Goal: Information Seeking & Learning: Find specific page/section

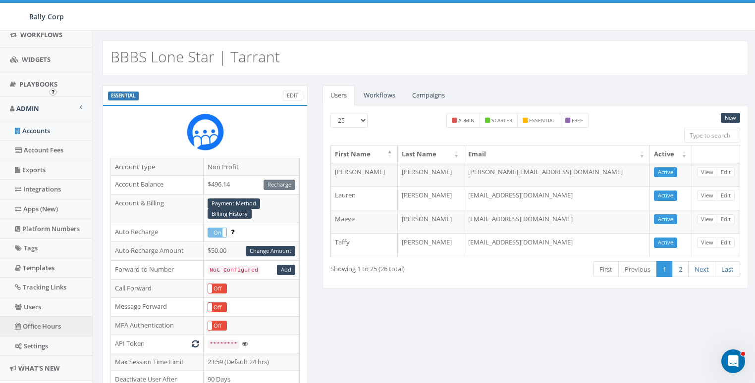
scroll to position [209, 0]
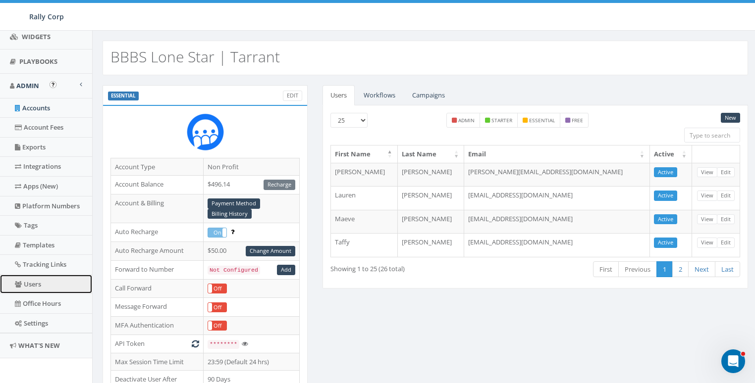
click at [35, 278] on link "Users" at bounding box center [46, 284] width 92 height 19
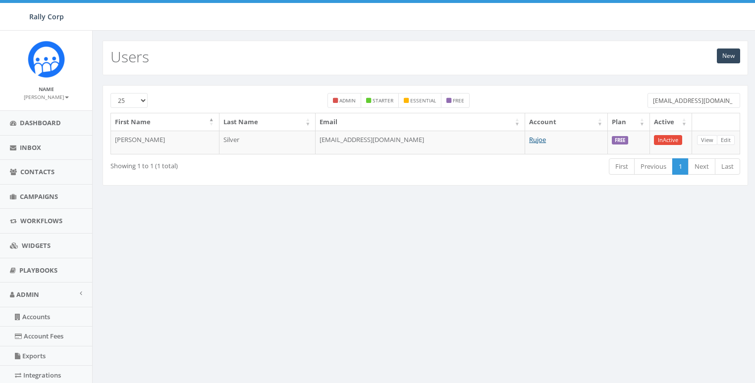
click at [687, 98] on input "base@lawsil2.dream.press" at bounding box center [694, 100] width 93 height 15
paste input "erinwelborn@greenboxsolutions.org"
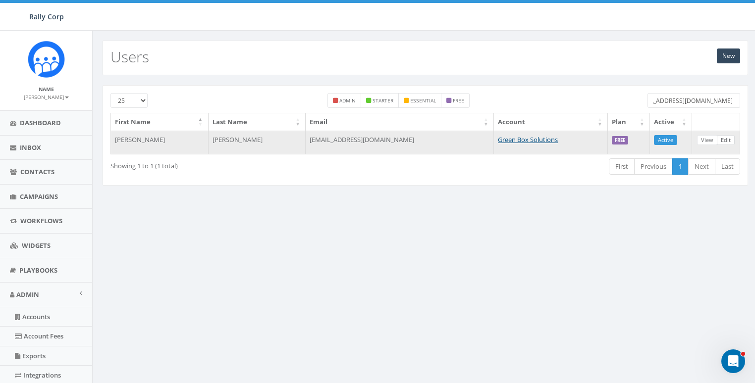
type input "erinwelborn@greenboxsolutions.org"
click at [727, 139] on link "Edit" at bounding box center [726, 140] width 18 height 10
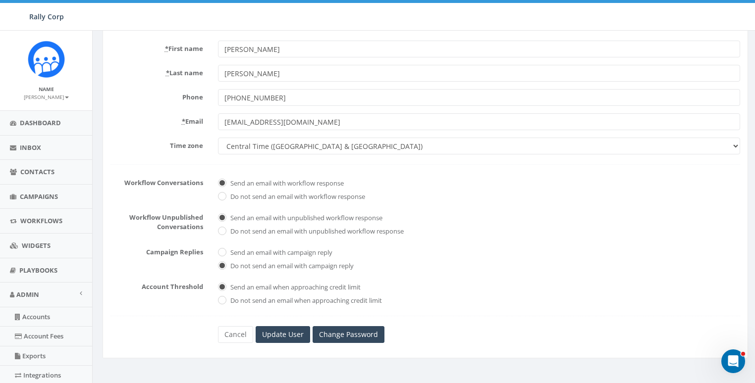
scroll to position [165, 0]
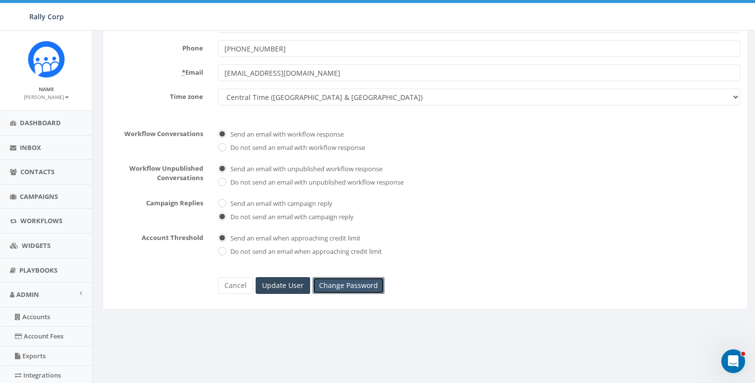
click at [347, 284] on link "Change Password" at bounding box center [349, 285] width 72 height 17
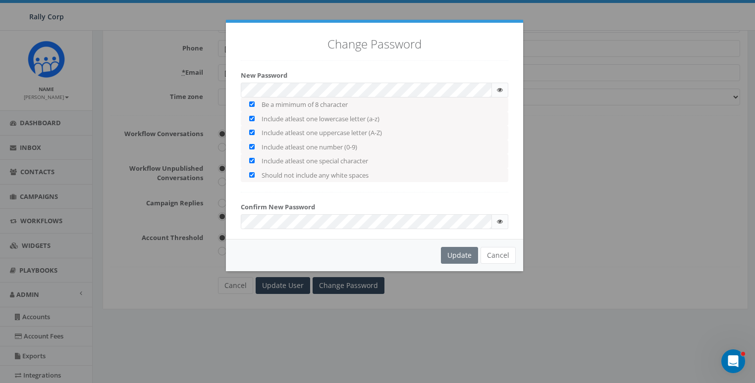
checkbox input "true"
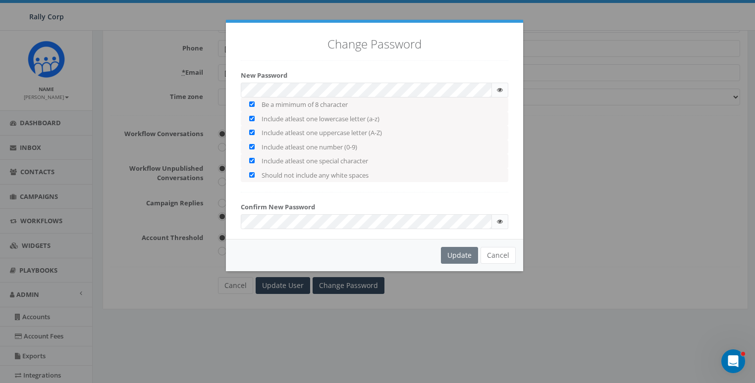
checkbox input "true"
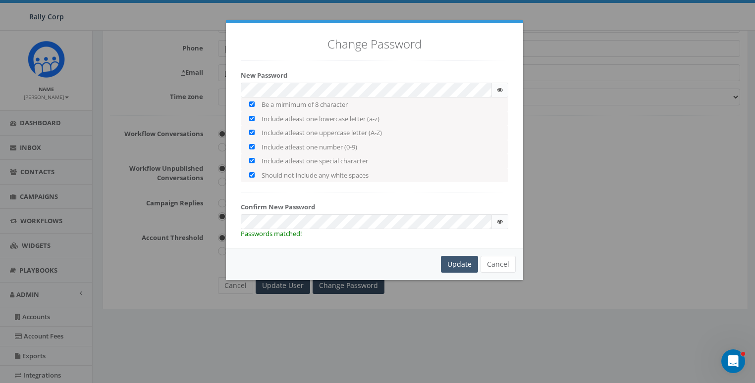
click at [461, 263] on div "Update" at bounding box center [459, 264] width 37 height 17
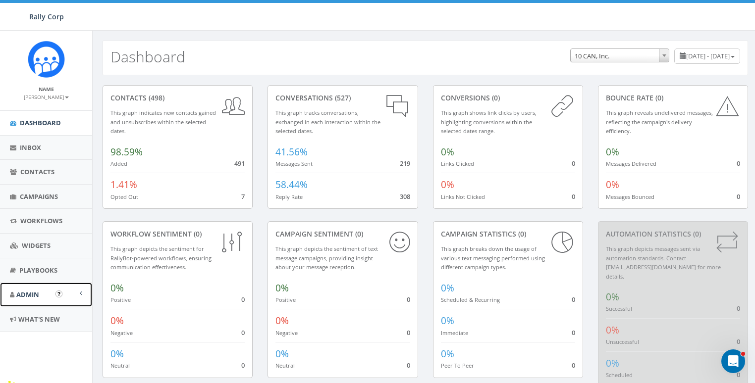
click at [19, 293] on span "Admin" at bounding box center [27, 294] width 23 height 9
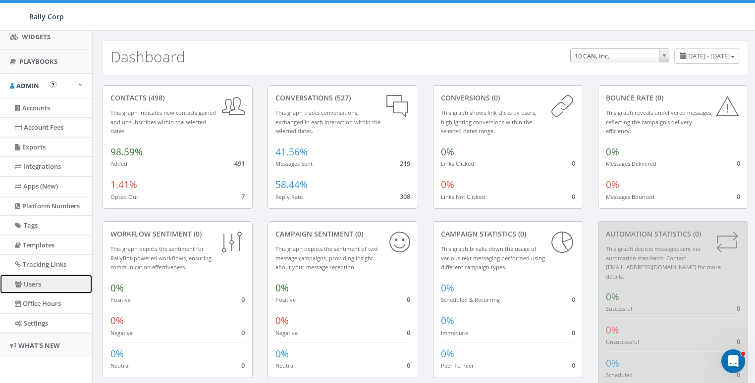
click at [28, 281] on link "Users" at bounding box center [46, 284] width 92 height 19
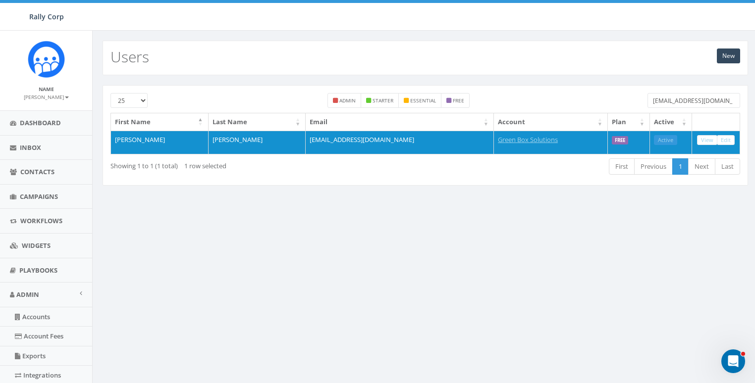
click at [671, 101] on input "erinwelborn@greenboxsolutions.org" at bounding box center [694, 100] width 93 height 15
paste input "georgebaby73@yahoo.com"
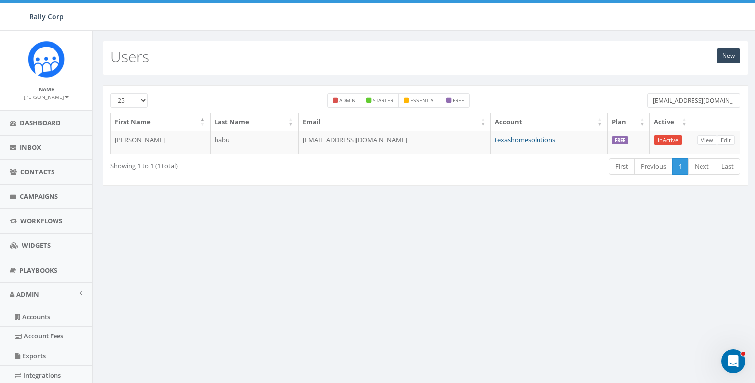
click at [686, 97] on input "georgebaby73@yahoo.com" at bounding box center [694, 100] width 93 height 15
paste input "[EMAIL_ADDRESS][DOMAIN_NAME]"
click at [687, 92] on div "25 50 100 admin starter essential free service@smsa2p.shop First Name Last Name…" at bounding box center [426, 135] width 646 height 101
click at [682, 102] on input "[EMAIL_ADDRESS][DOMAIN_NAME]" at bounding box center [694, 100] width 93 height 15
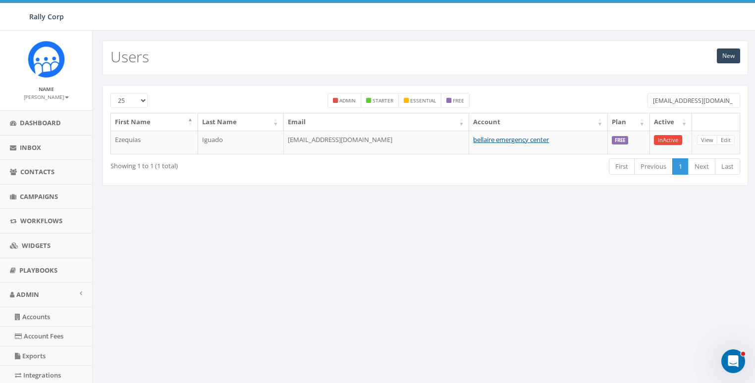
paste input "mvseveren@gmail.com"
click at [710, 101] on input "mvseveren@gmail.com" at bounding box center [694, 100] width 93 height 15
paste input "georgebaby73@yahoo"
drag, startPoint x: 674, startPoint y: 88, endPoint x: 675, endPoint y: 97, distance: 9.0
click at [674, 89] on div "25 50 100 admin starter essential free georgebaby73@yahoo.com First Name Last N…" at bounding box center [426, 135] width 646 height 101
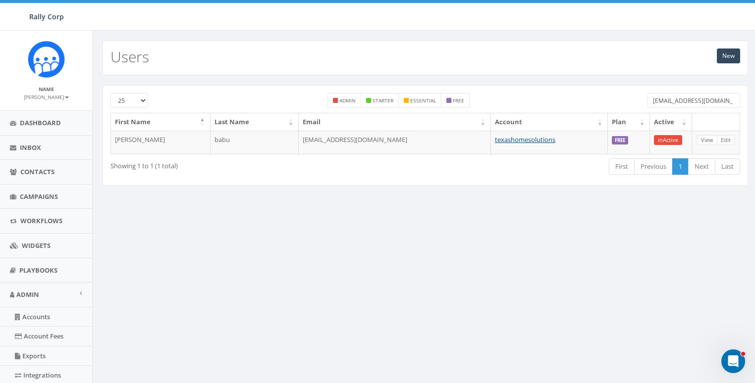
click at [674, 107] on input "georgebaby73@yahoo.com" at bounding box center [694, 100] width 93 height 15
paste input "[EMAIL_ADDRESS][DOMAIN_NAME]"
type input "[EMAIL_ADDRESS][DOMAIN_NAME]"
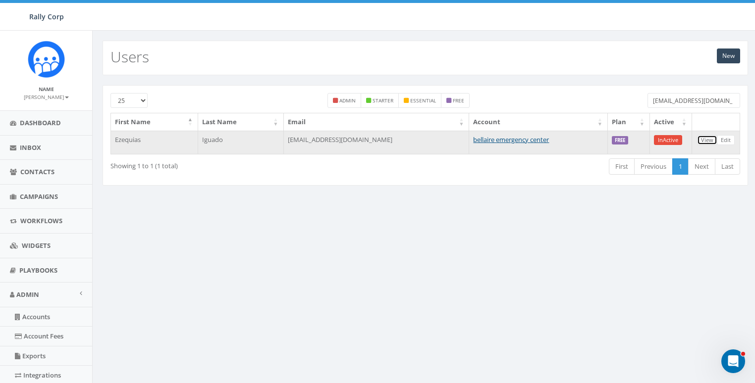
click at [703, 139] on link "View" at bounding box center [707, 140] width 20 height 10
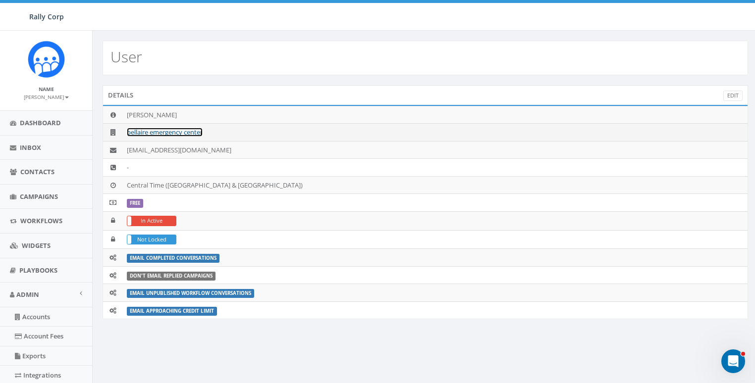
click at [166, 133] on link "bellaire emergency center" at bounding box center [165, 132] width 76 height 9
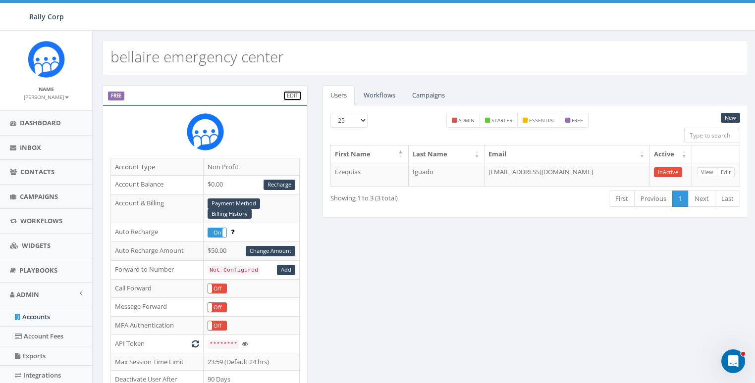
click at [296, 95] on link "Edit" at bounding box center [292, 96] width 19 height 10
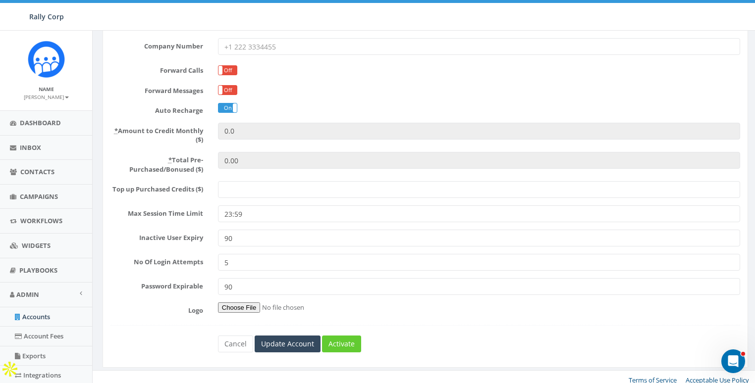
scroll to position [235, 0]
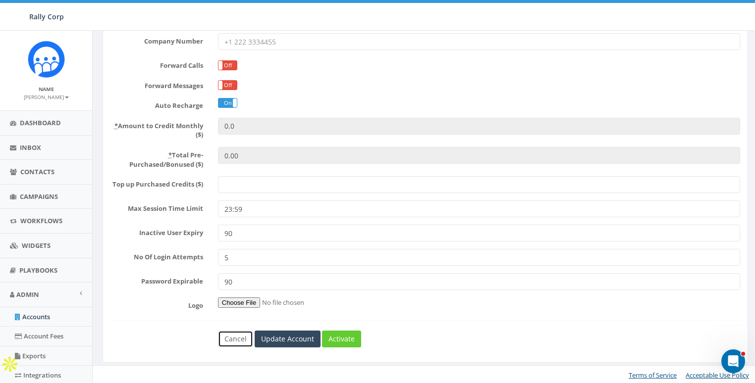
click at [231, 333] on link "Cancel" at bounding box center [235, 339] width 35 height 17
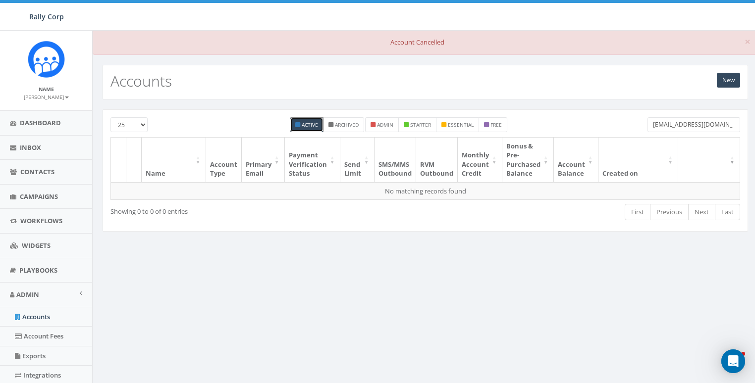
scroll to position [1, 0]
click at [692, 123] on input "[EMAIL_ADDRESS][DOMAIN_NAME]" at bounding box center [694, 124] width 93 height 15
paste input "[EMAIL_ADDRESS][DOMAIN_NAME]"
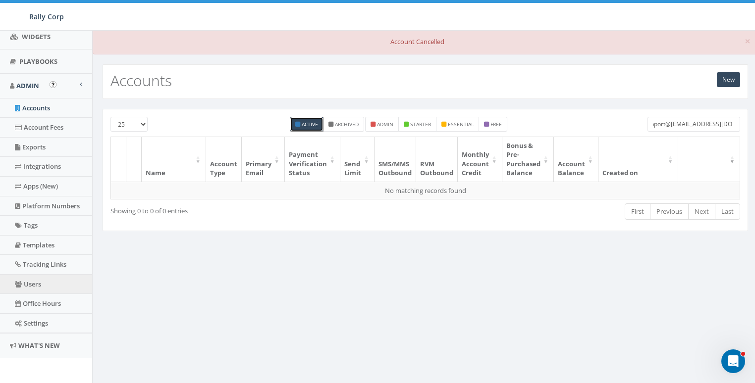
type input "support@service@smsa2p.shop.us"
click at [34, 278] on link "Users" at bounding box center [46, 284] width 92 height 19
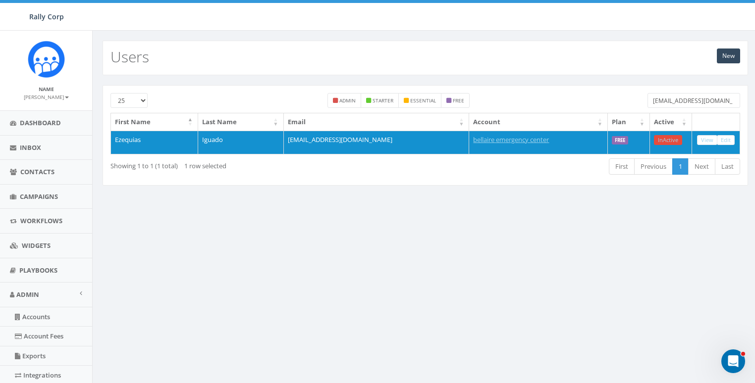
click at [650, 104] on input "[EMAIL_ADDRESS][DOMAIN_NAME]" at bounding box center [694, 100] width 93 height 15
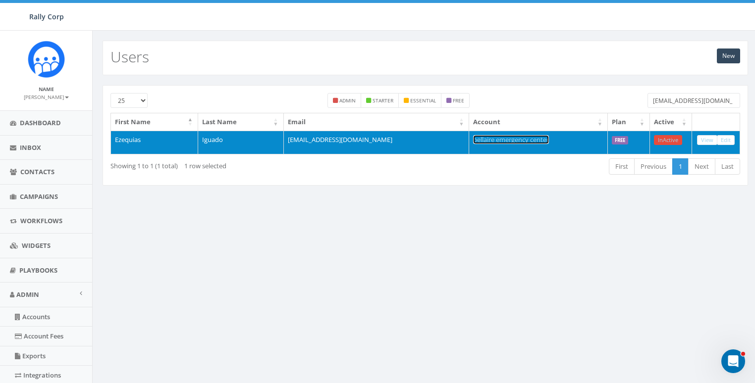
click at [478, 139] on link "bellaire emergency center" at bounding box center [511, 139] width 76 height 9
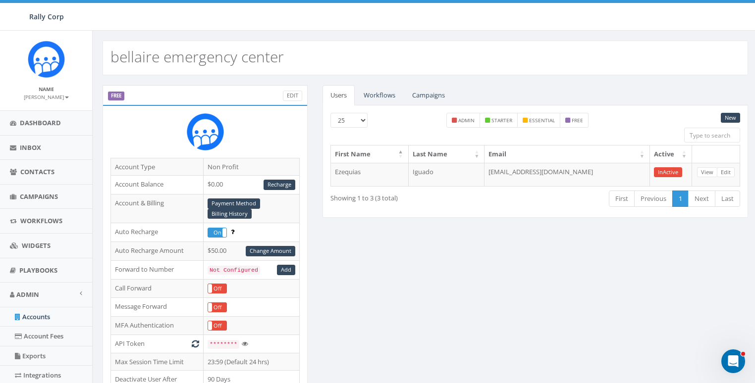
scroll to position [322, 0]
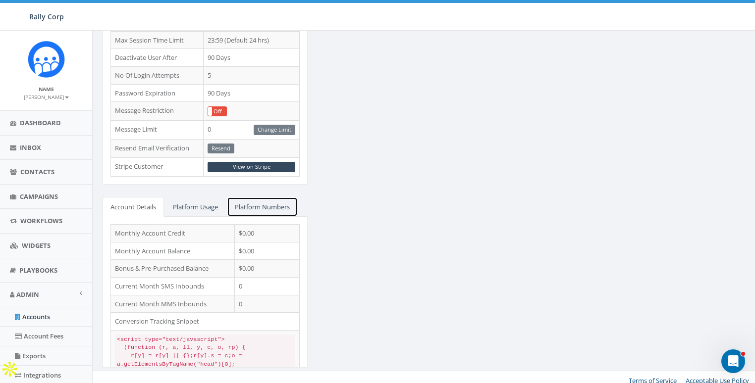
click at [275, 197] on link "Platform Numbers" at bounding box center [262, 207] width 71 height 20
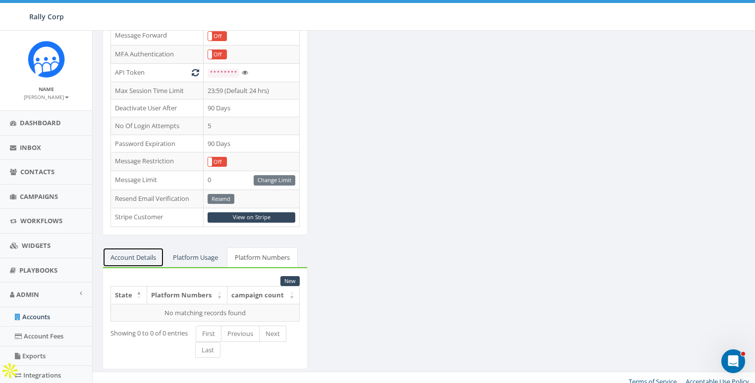
click at [141, 250] on link "Account Details" at bounding box center [133, 258] width 61 height 20
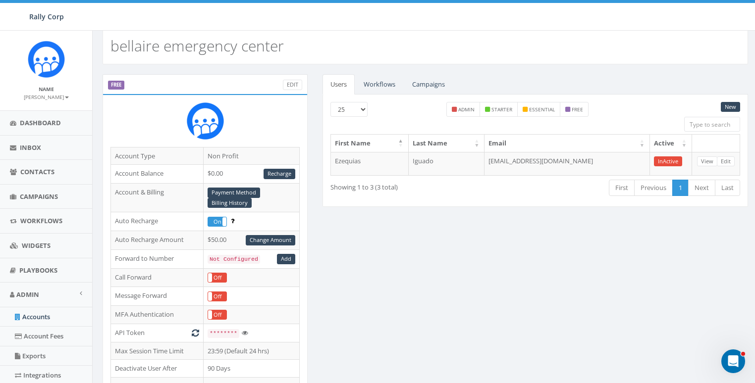
scroll to position [0, 0]
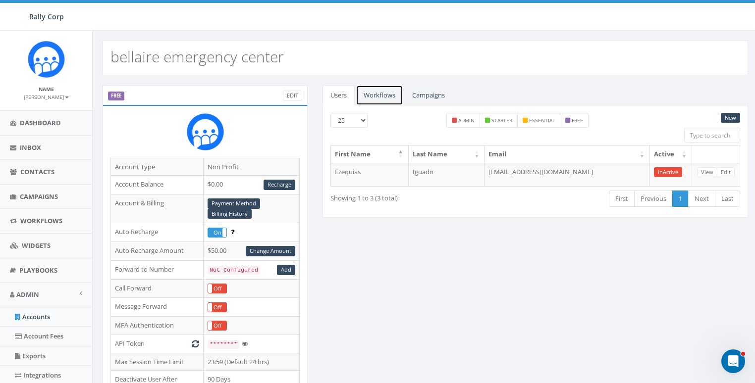
click at [373, 94] on link "Workflows" at bounding box center [380, 95] width 48 height 20
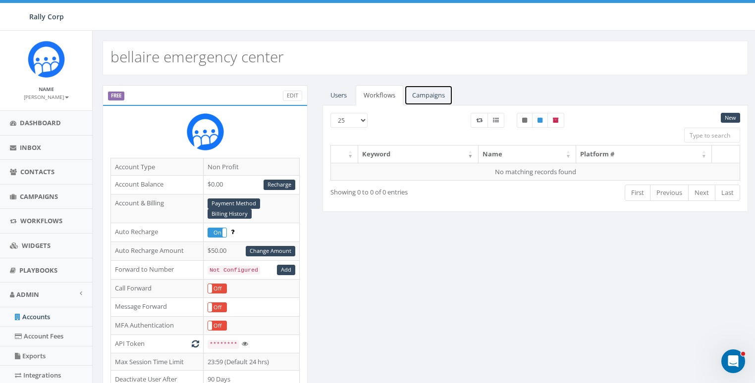
click at [419, 95] on link "Campaigns" at bounding box center [428, 95] width 49 height 20
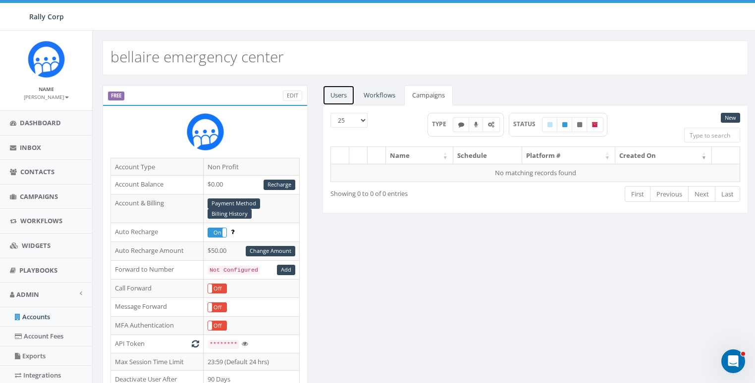
click at [352, 95] on link "Users" at bounding box center [339, 95] width 32 height 20
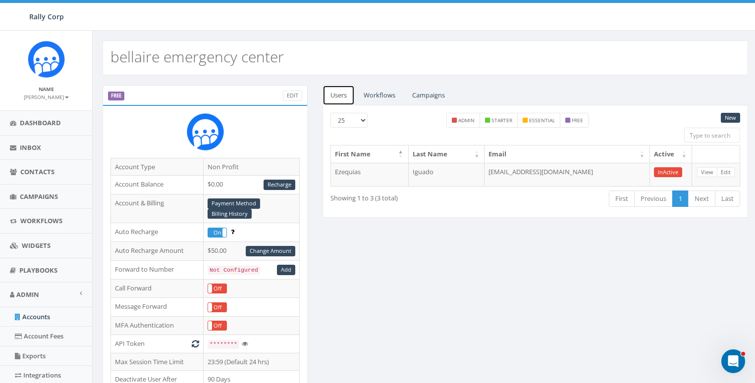
click at [350, 95] on link "Users" at bounding box center [339, 95] width 32 height 20
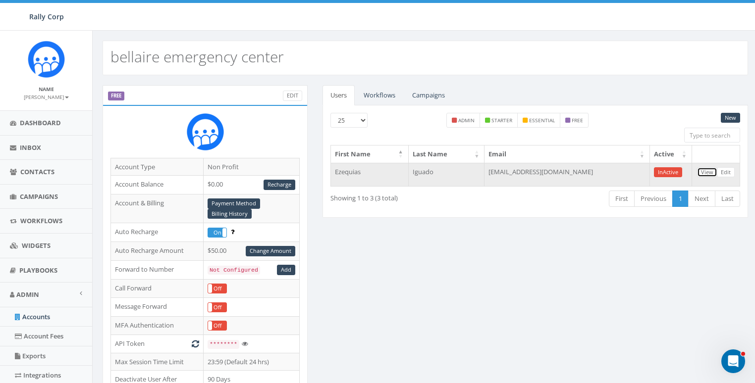
click at [707, 169] on link "View" at bounding box center [707, 172] width 20 height 10
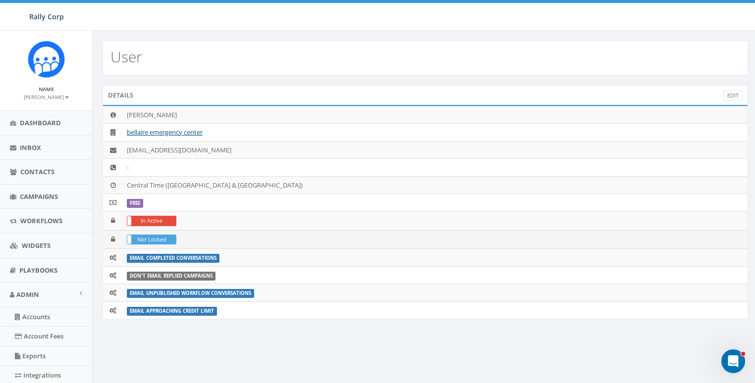
click at [165, 237] on label "Not Locked" at bounding box center [151, 239] width 49 height 9
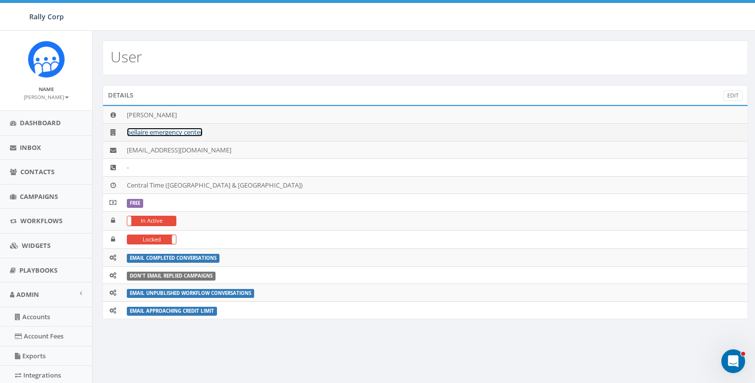
click at [191, 133] on link "bellaire emergency center" at bounding box center [165, 132] width 76 height 9
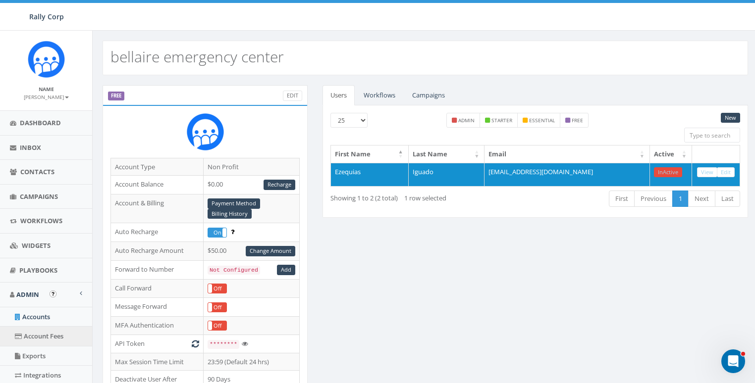
scroll to position [209, 0]
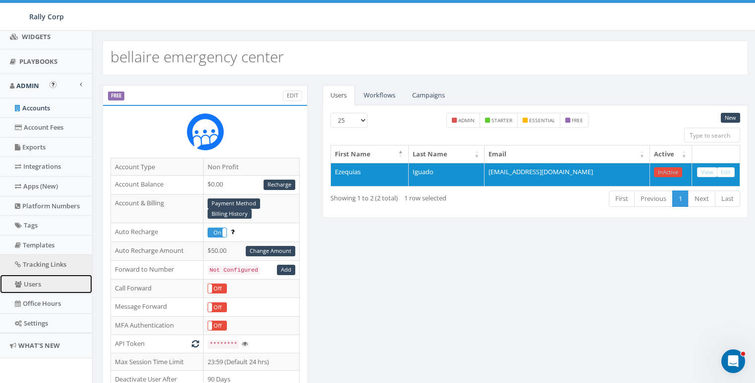
click at [40, 287] on link "Users" at bounding box center [46, 284] width 92 height 19
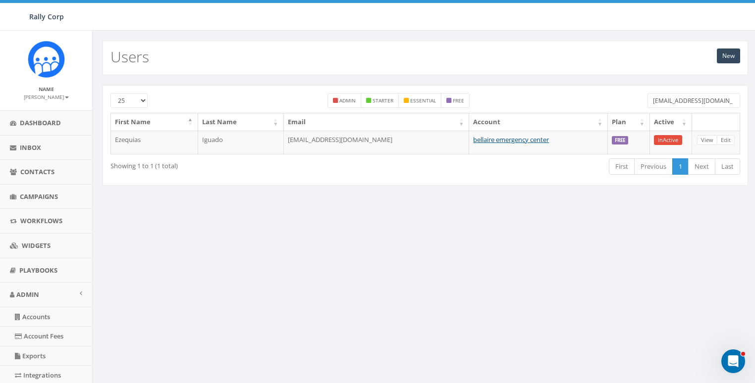
click at [683, 93] on input "[EMAIL_ADDRESS][DOMAIN_NAME]" at bounding box center [694, 100] width 93 height 15
click at [682, 103] on input "service@smsa2p.shop" at bounding box center [694, 100] width 93 height 15
paste input "[EMAIL_ADDRESS][DOMAIN_NAME]"
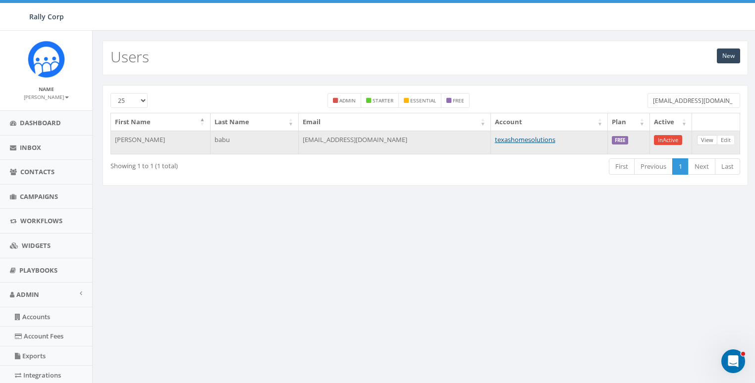
type input "[EMAIL_ADDRESS][DOMAIN_NAME]"
click at [703, 137] on link "View" at bounding box center [707, 140] width 20 height 10
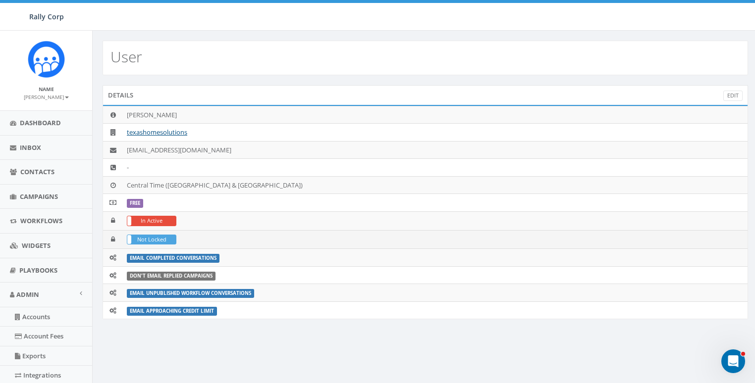
click at [139, 235] on label "Not Locked" at bounding box center [151, 239] width 49 height 9
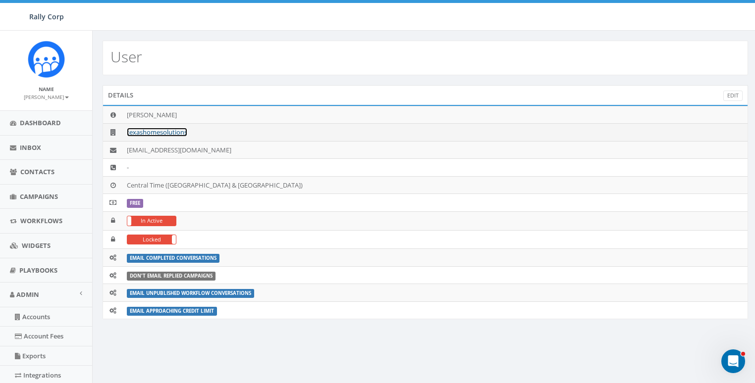
click at [165, 133] on link "texashomesolutions" at bounding box center [157, 132] width 60 height 9
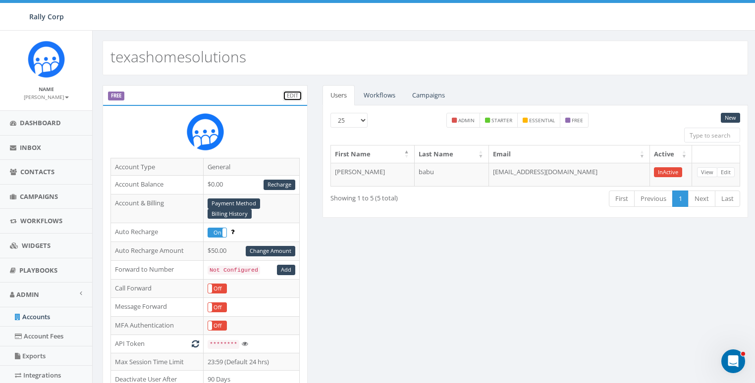
click at [294, 93] on link "Edit" at bounding box center [292, 96] width 19 height 10
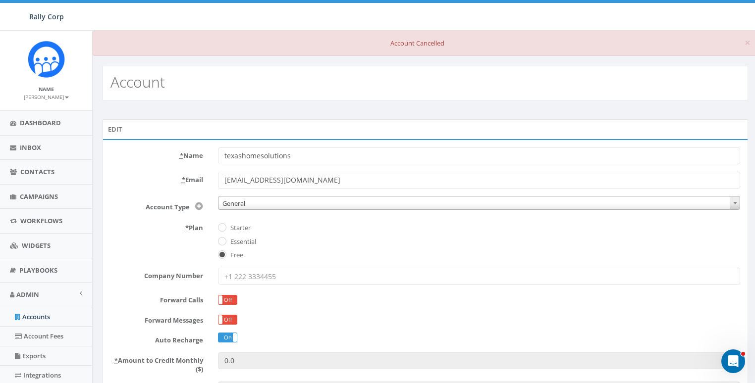
scroll to position [207, 0]
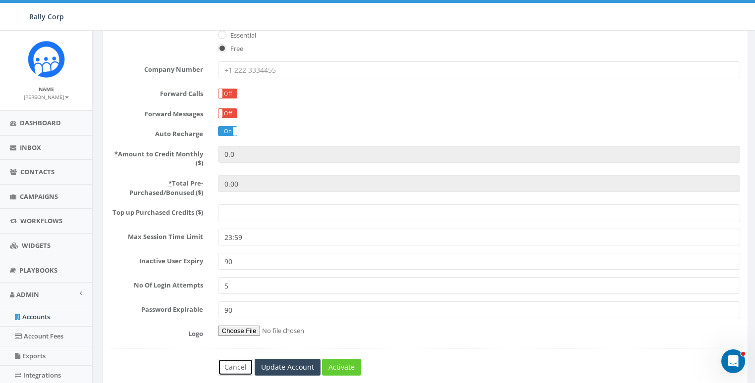
drag, startPoint x: 241, startPoint y: 364, endPoint x: 734, endPoint y: 235, distance: 509.6
click at [242, 364] on link "Cancel" at bounding box center [235, 367] width 35 height 17
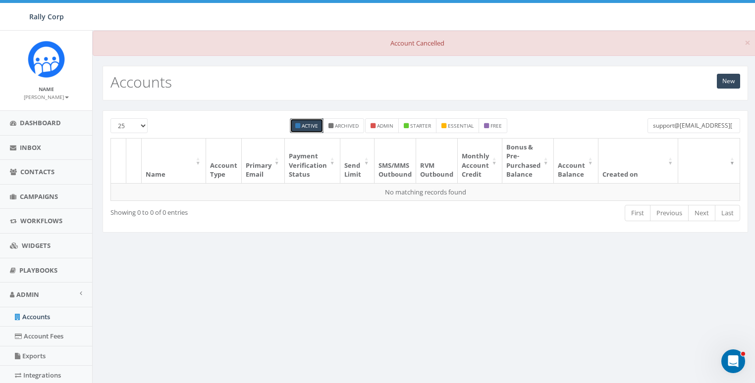
click at [683, 124] on input "support@service@smsa2p.shop.us" at bounding box center [694, 125] width 93 height 15
paste input "base@lawsil2.dream.pres"
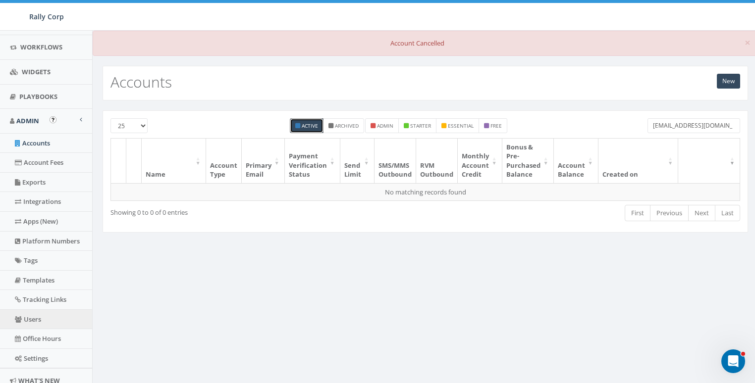
type input "[EMAIL_ADDRESS][DOMAIN_NAME]"
click at [28, 315] on link "Users" at bounding box center [46, 319] width 92 height 19
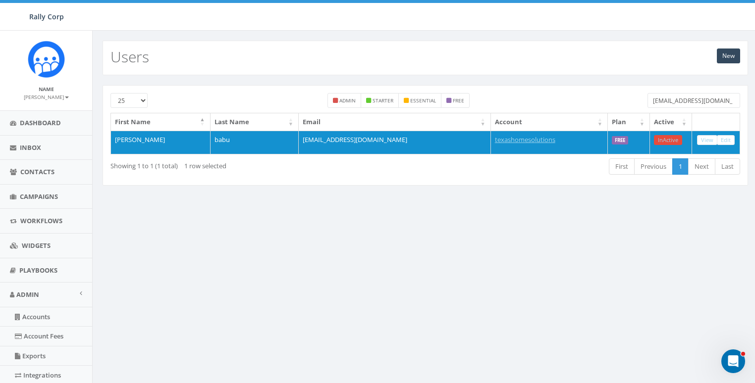
click at [672, 97] on input "georgebaby73@yahoo.com" at bounding box center [694, 100] width 93 height 15
paste input "[EMAIL_ADDRESS][DOMAIN_NAME]"
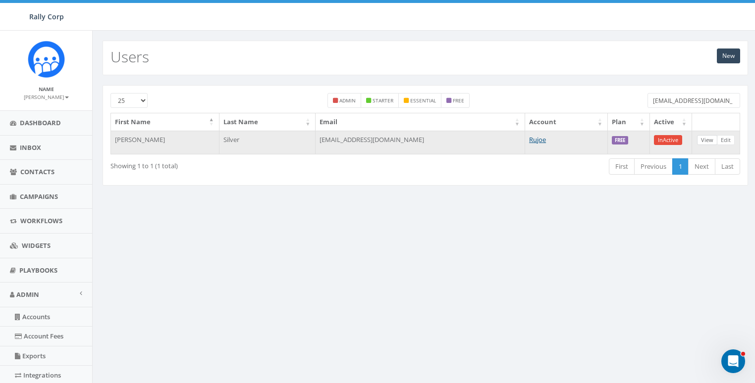
type input "[EMAIL_ADDRESS][DOMAIN_NAME]"
click at [706, 139] on link "View" at bounding box center [707, 140] width 20 height 10
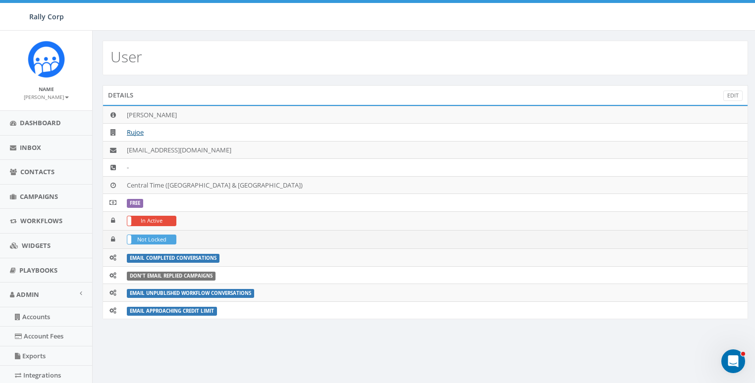
click at [151, 235] on label "Not Locked" at bounding box center [151, 239] width 49 height 9
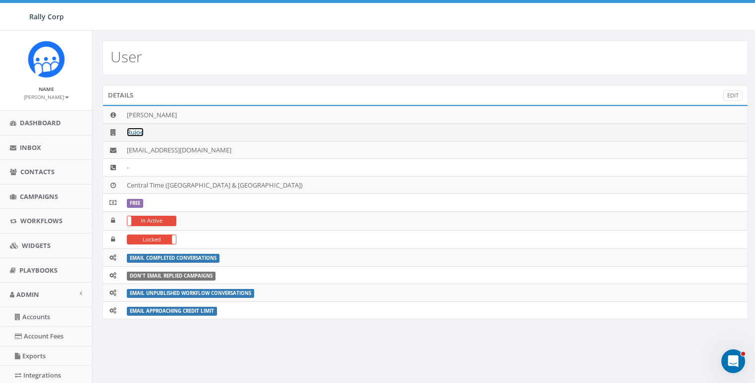
click at [129, 131] on link "Rujoe" at bounding box center [135, 132] width 17 height 9
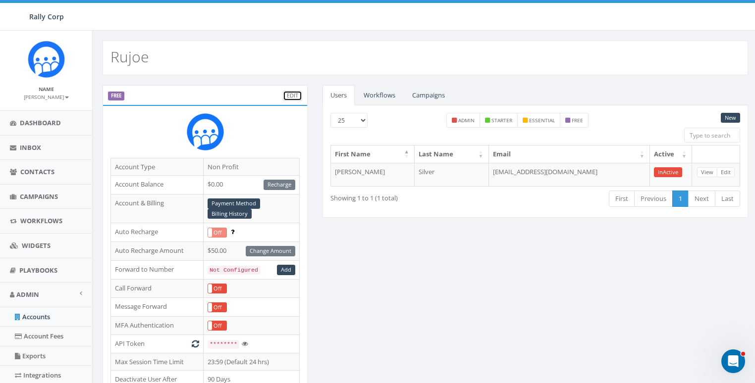
click at [288, 95] on link "Edit" at bounding box center [292, 96] width 19 height 10
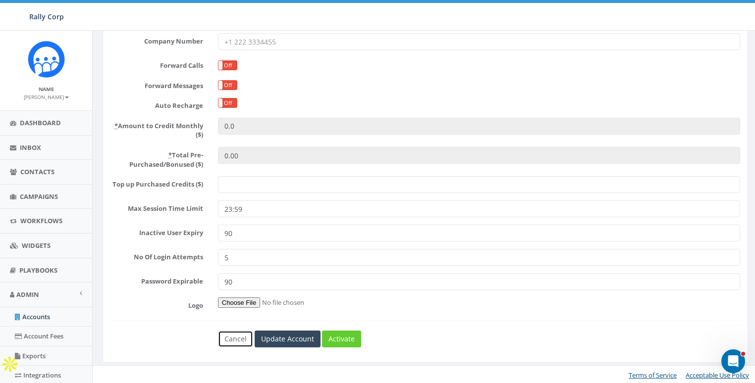
click at [232, 335] on link "Cancel" at bounding box center [235, 339] width 35 height 17
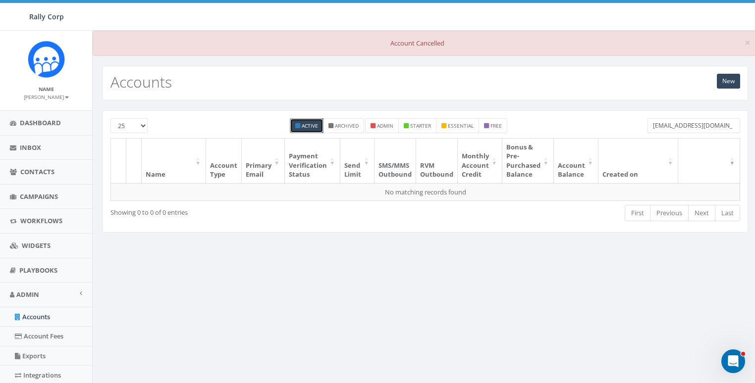
click at [415, 297] on div "× Account Cancelled New Accounts 25 50 100 Active Archived admin starter essent…" at bounding box center [425, 312] width 666 height 562
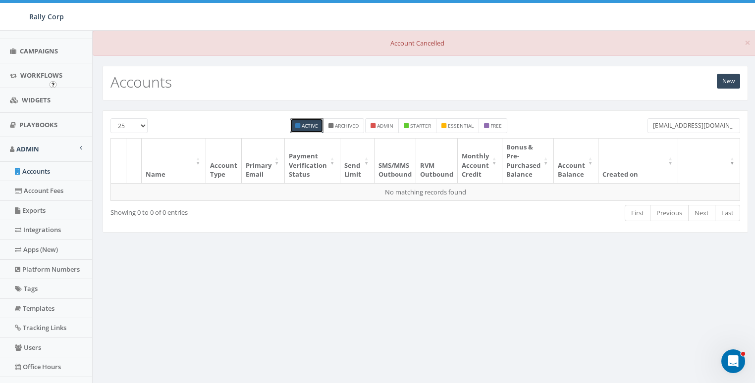
scroll to position [209, 0]
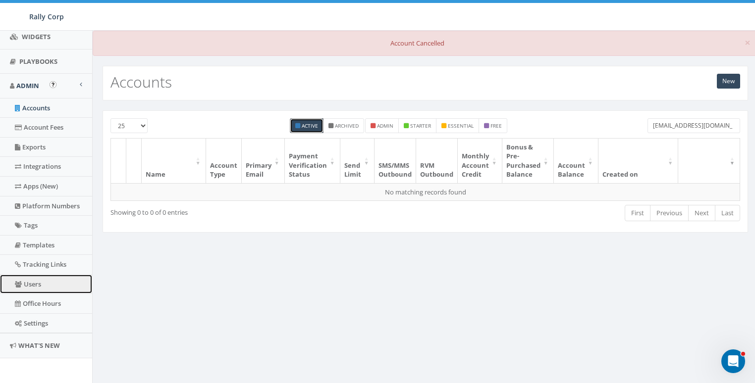
click at [32, 276] on link "Users" at bounding box center [46, 284] width 92 height 19
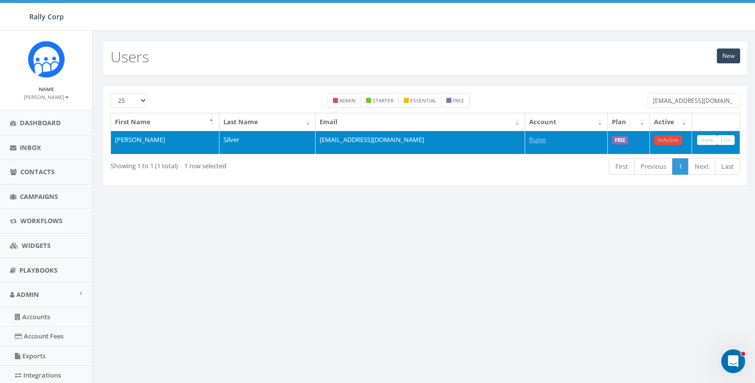
click at [538, 140] on td "Rujoe" at bounding box center [566, 143] width 83 height 24
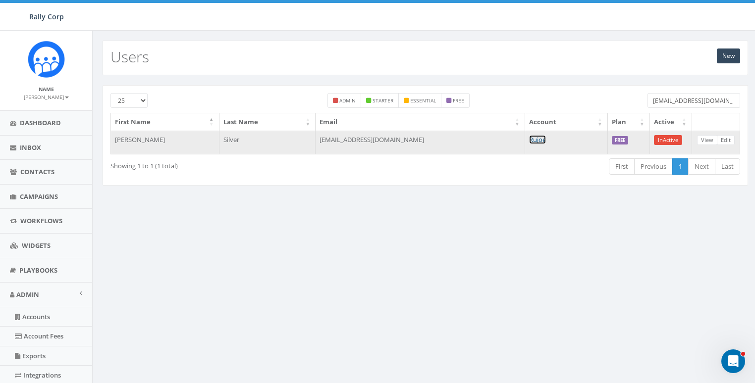
click at [529, 139] on link "Rujoe" at bounding box center [537, 139] width 17 height 9
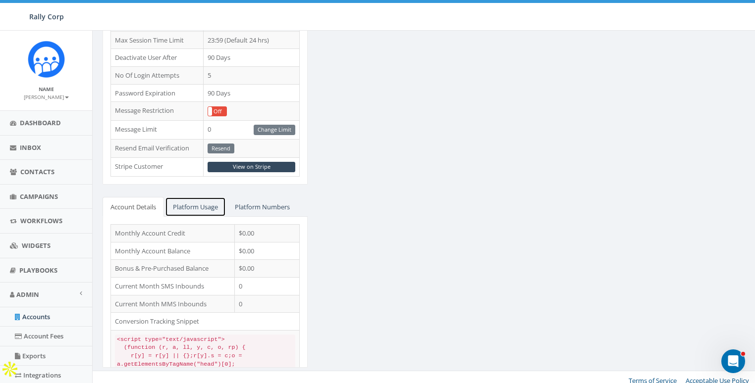
click at [205, 208] on link "Platform Usage" at bounding box center [195, 207] width 61 height 20
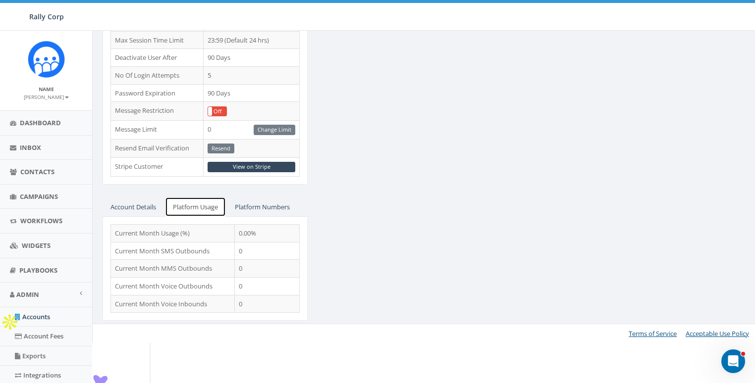
scroll to position [274, 0]
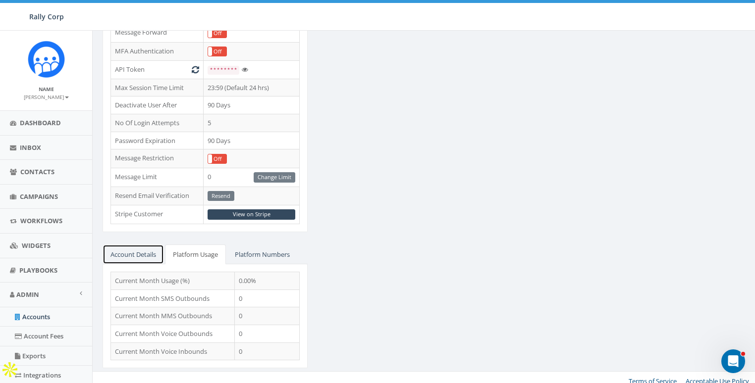
click at [150, 248] on link "Account Details" at bounding box center [133, 255] width 61 height 20
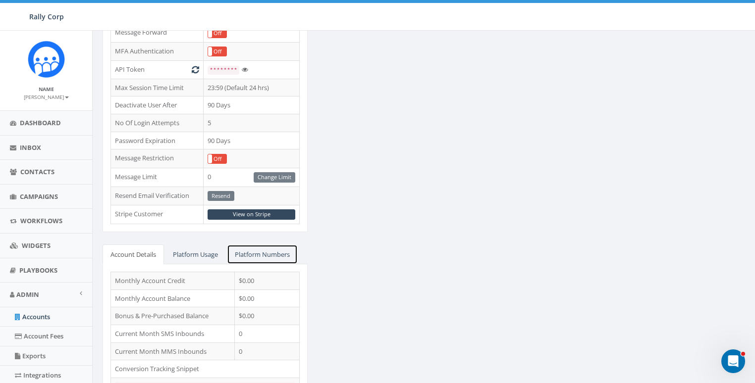
click at [260, 249] on link "Platform Numbers" at bounding box center [262, 255] width 71 height 20
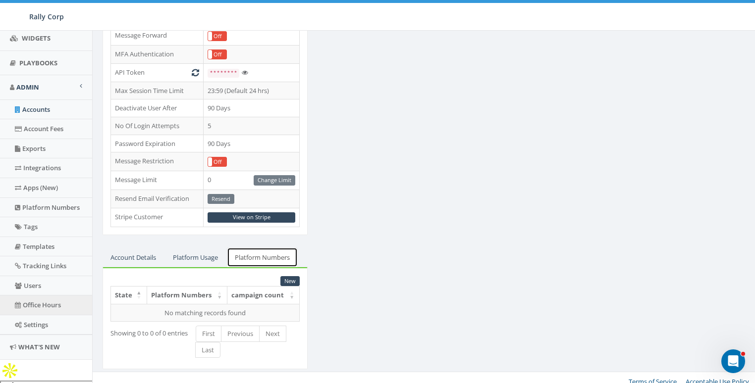
scroll to position [209, 0]
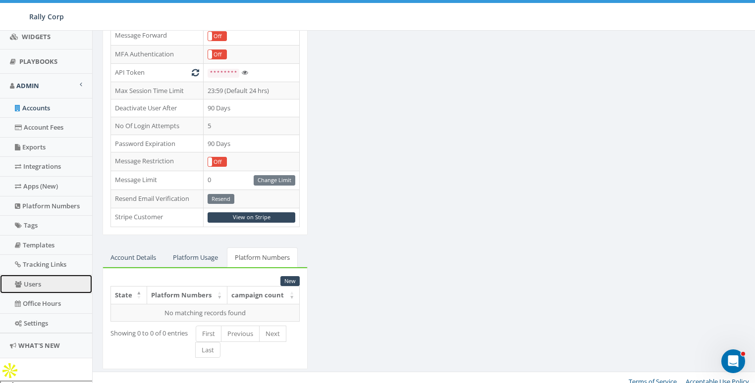
click at [39, 283] on link "Users" at bounding box center [46, 284] width 92 height 19
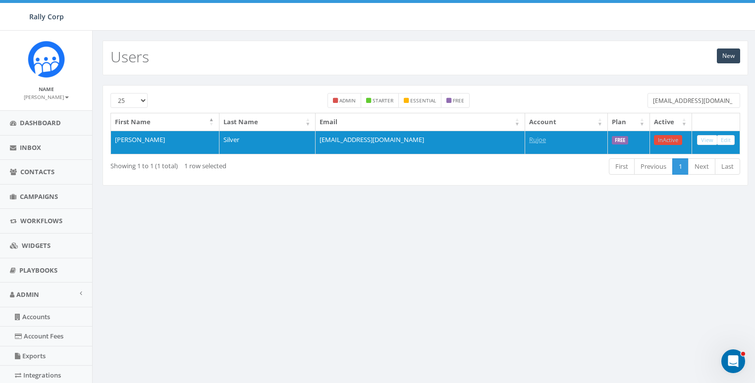
click at [704, 102] on input "base@lawsil2.dream.press" at bounding box center [694, 100] width 93 height 15
paste input "[EMAIL_ADDRESS][DOMAIN_NAME]"
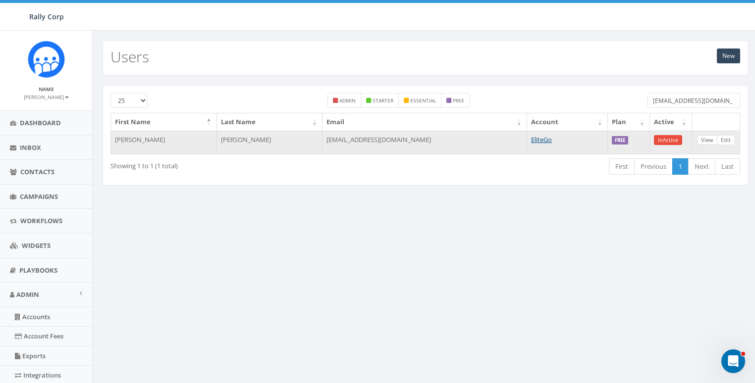
type input "[EMAIL_ADDRESS][DOMAIN_NAME]"
click at [708, 137] on link "View" at bounding box center [707, 140] width 20 height 10
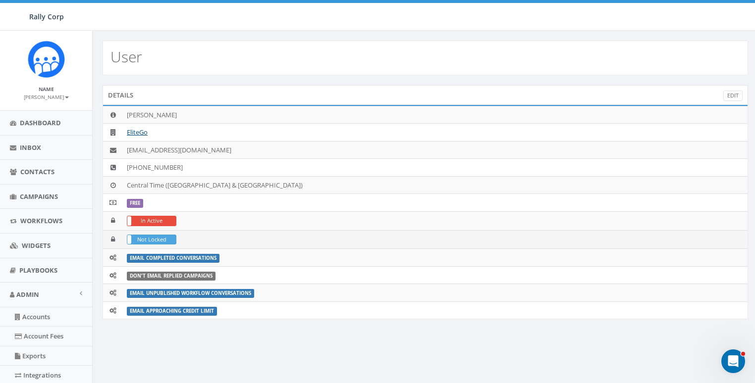
click at [157, 235] on label "Not Locked" at bounding box center [151, 239] width 49 height 9
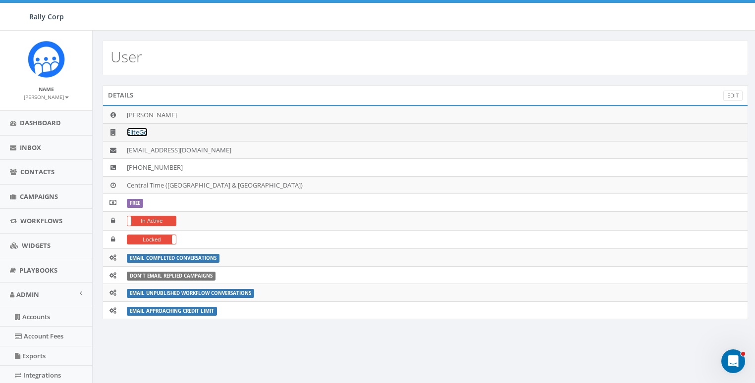
click at [128, 132] on link "EliteGo" at bounding box center [137, 132] width 21 height 9
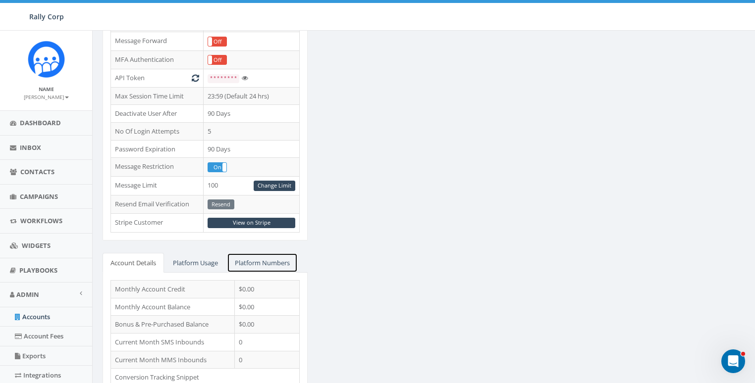
click at [259, 253] on link "Platform Numbers" at bounding box center [262, 263] width 71 height 20
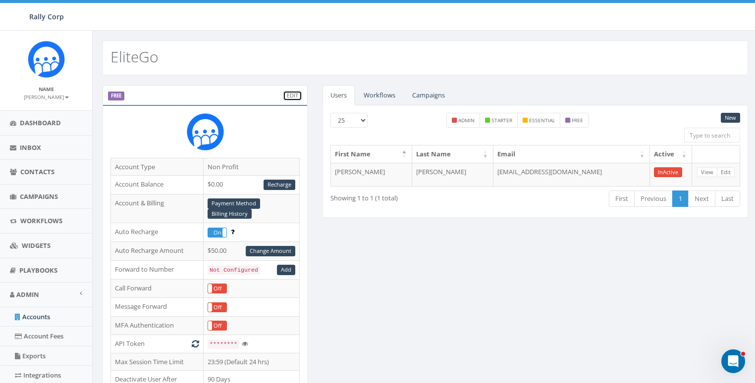
click at [295, 91] on link "Edit" at bounding box center [292, 96] width 19 height 10
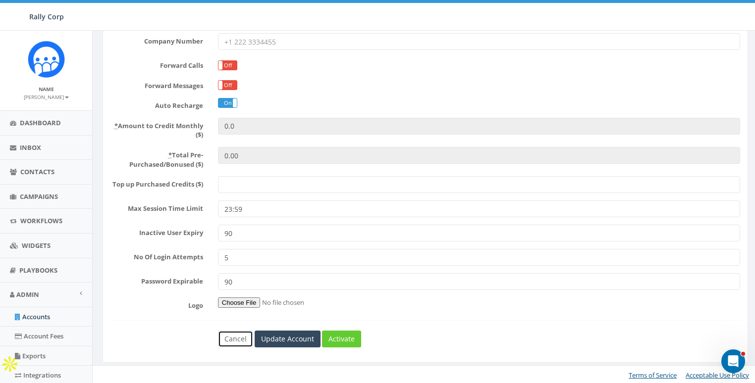
click at [235, 336] on link "Cancel" at bounding box center [235, 339] width 35 height 17
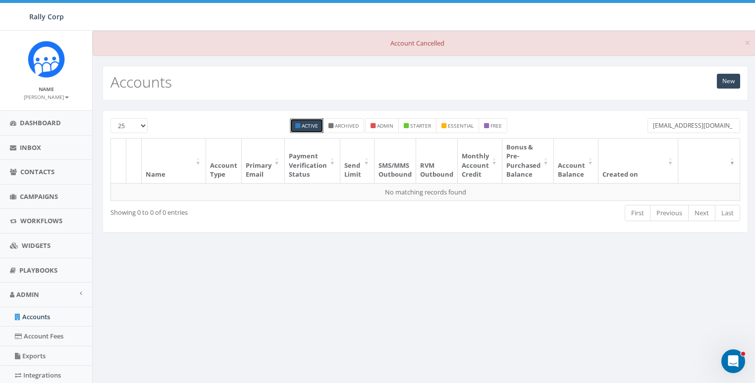
click at [677, 119] on input "base@lawsil2.dream.press" at bounding box center [694, 125] width 93 height 15
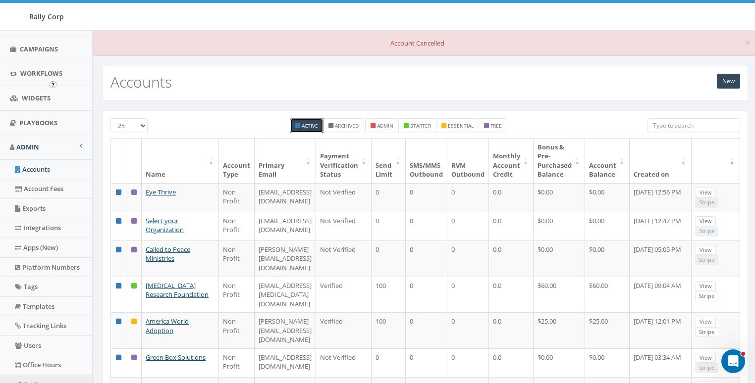
scroll to position [209, 0]
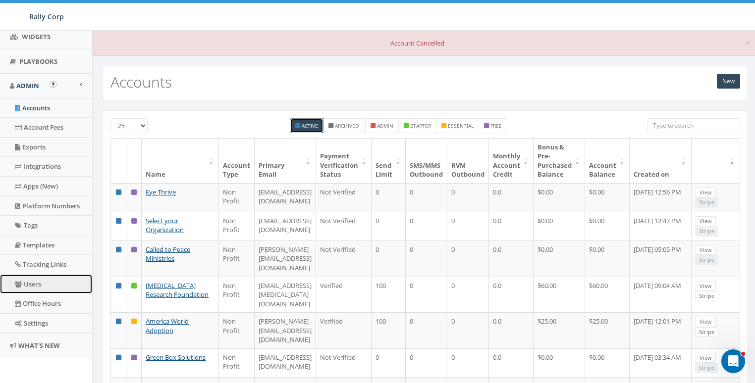
click at [32, 280] on link "Users" at bounding box center [46, 284] width 92 height 19
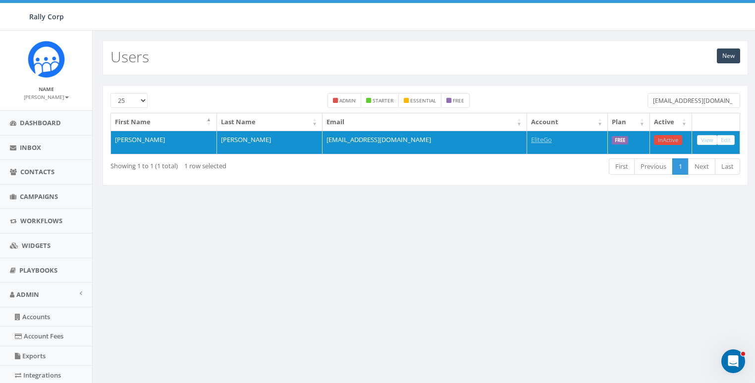
click at [696, 96] on input "marmarlove157@gmail.com" at bounding box center [694, 100] width 93 height 15
paste input "naominllison@yahoo"
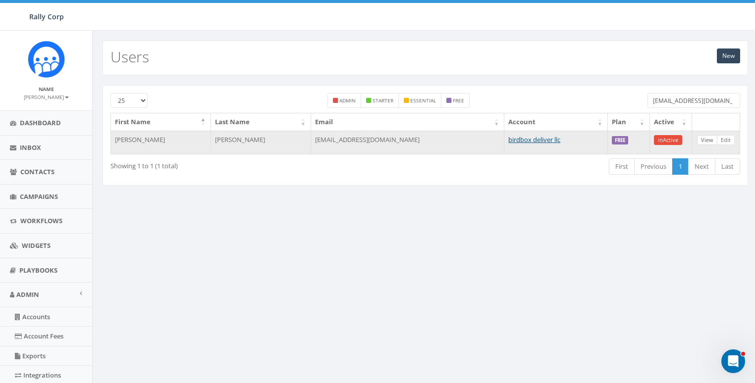
type input "[EMAIL_ADDRESS][DOMAIN_NAME]"
click at [710, 139] on link "View" at bounding box center [707, 140] width 20 height 10
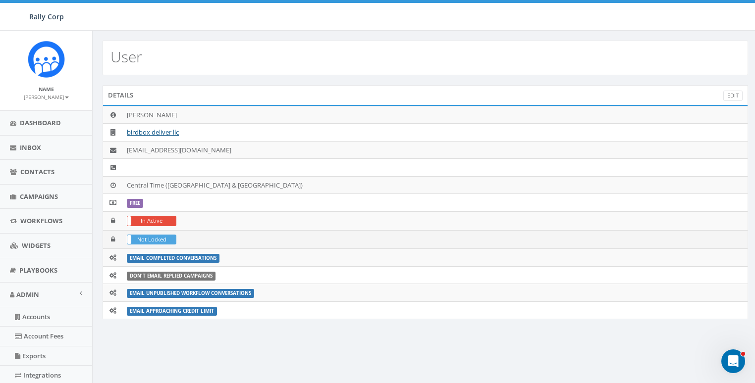
click at [152, 238] on label "Not Locked" at bounding box center [151, 239] width 49 height 9
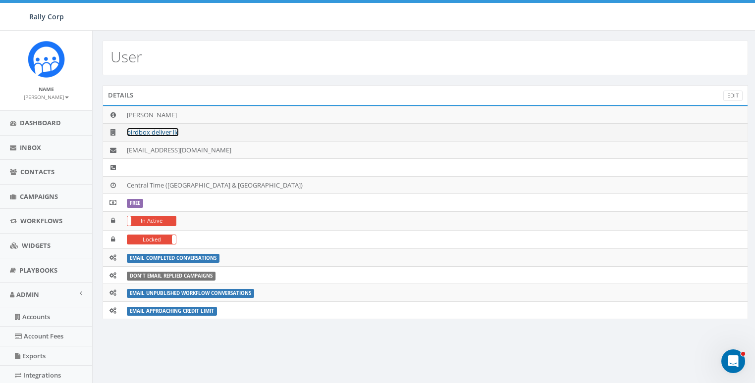
click at [157, 130] on link "birdbox deliver llc" at bounding box center [153, 132] width 52 height 9
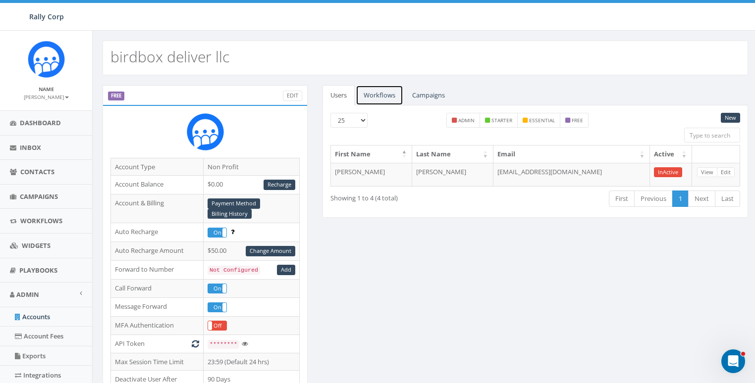
click at [382, 97] on link "Workflows" at bounding box center [380, 95] width 48 height 20
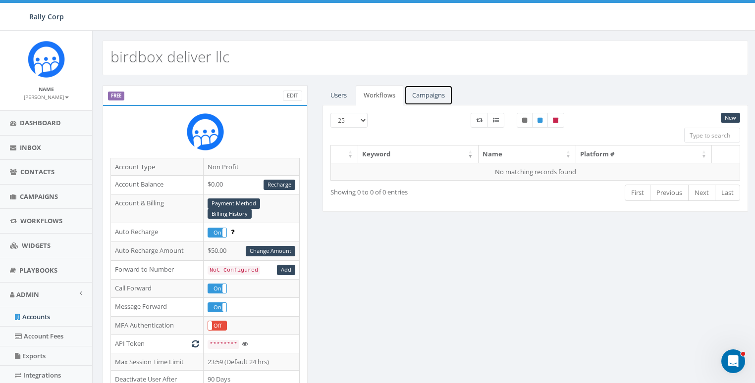
click at [417, 95] on link "Campaigns" at bounding box center [428, 95] width 49 height 20
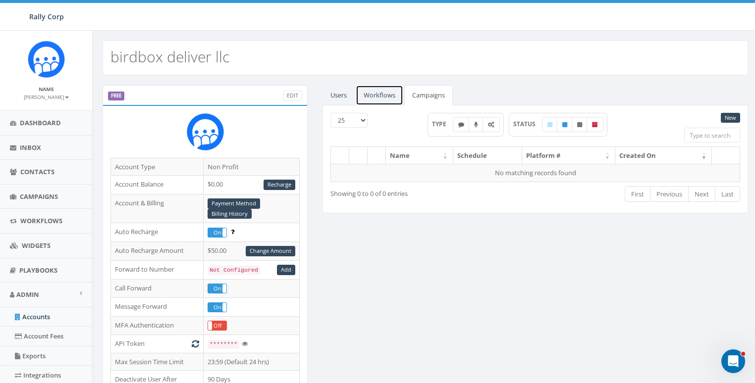
click at [371, 96] on link "Workflows" at bounding box center [380, 95] width 48 height 20
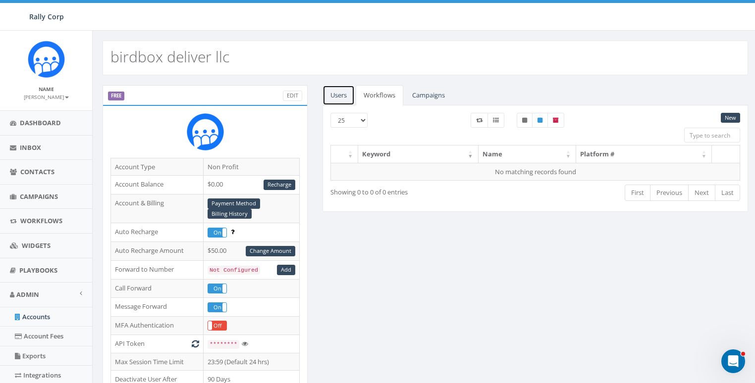
click at [326, 96] on link "Users" at bounding box center [339, 95] width 32 height 20
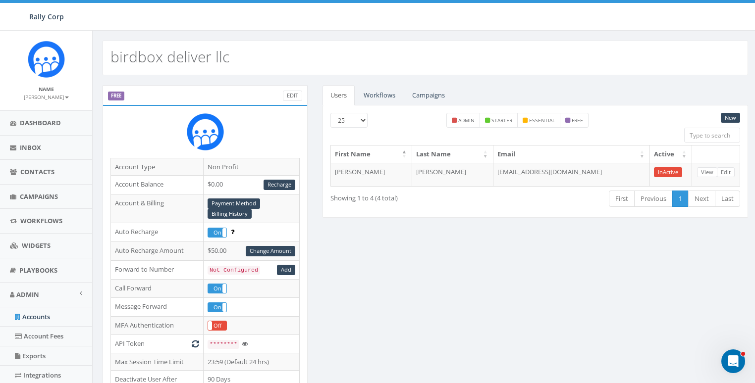
click at [726, 135] on input "search" at bounding box center [712, 135] width 56 height 15
paste input "support@webdevpro.us"
type input "support@webdevpro.us"
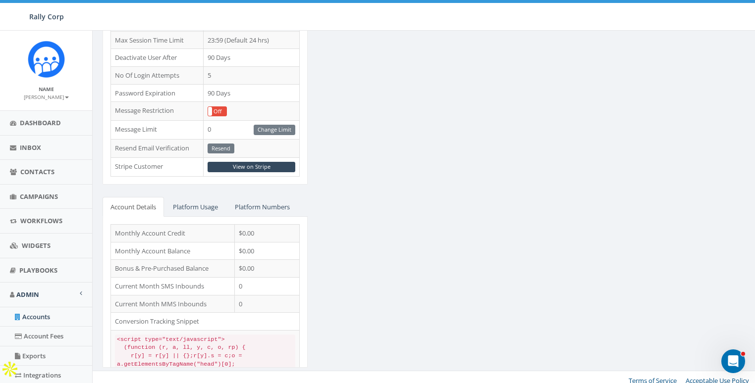
scroll to position [160, 0]
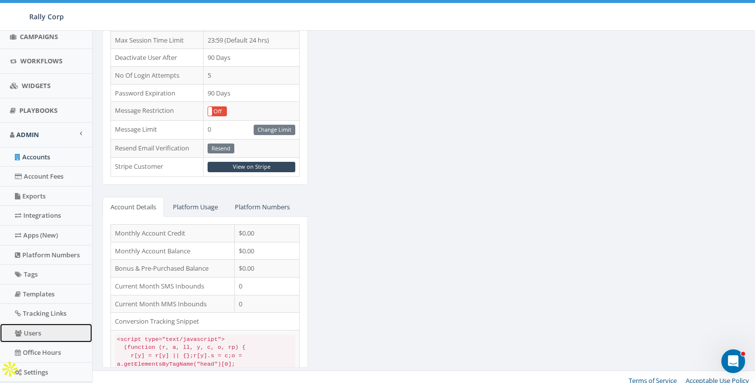
click at [30, 329] on link "Users" at bounding box center [46, 333] width 92 height 19
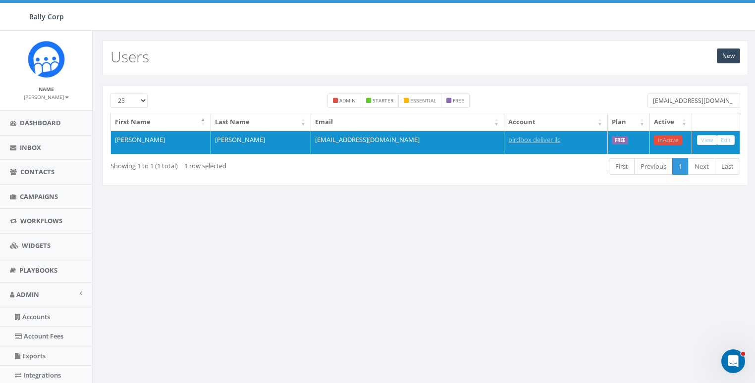
click at [686, 100] on input "naominllison@yahoo.com" at bounding box center [694, 100] width 93 height 15
paste input "[EMAIL_ADDRESS][DOMAIN_NAME]"
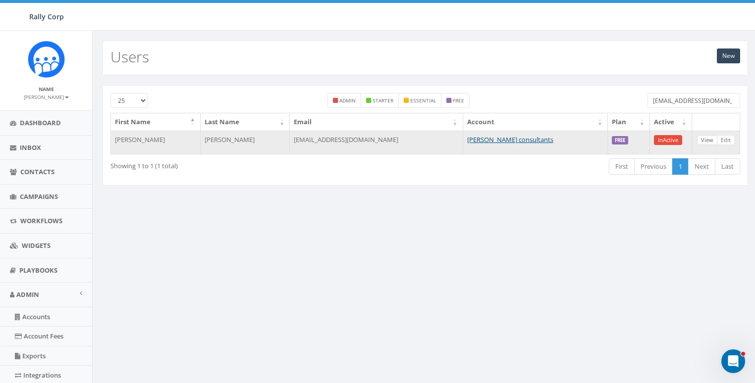
type input "[EMAIL_ADDRESS][DOMAIN_NAME]"
click at [711, 135] on link "View" at bounding box center [707, 140] width 20 height 10
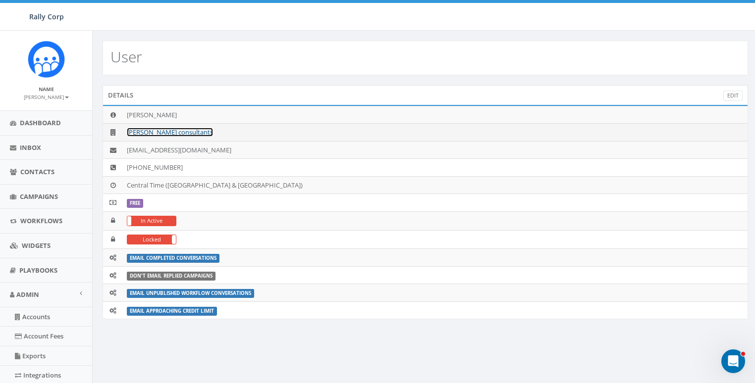
click at [156, 135] on link "[PERSON_NAME] consultants" at bounding box center [170, 132] width 86 height 9
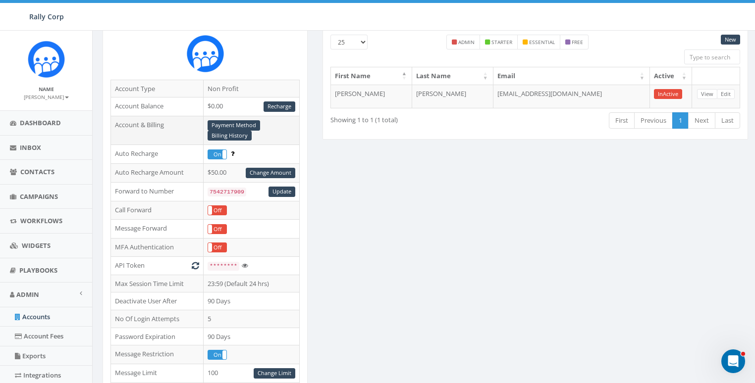
scroll to position [322, 0]
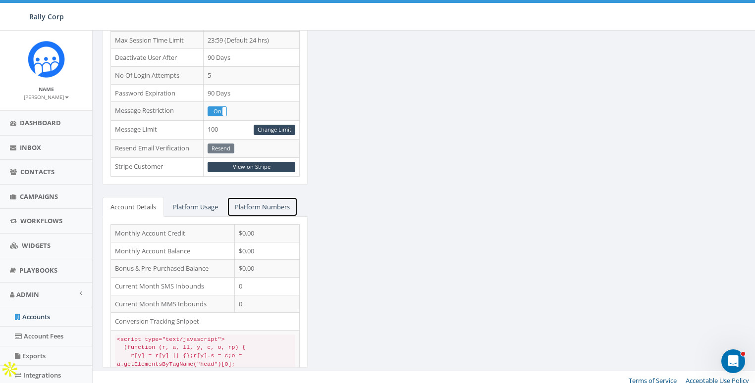
click at [274, 201] on link "Platform Numbers" at bounding box center [262, 207] width 71 height 20
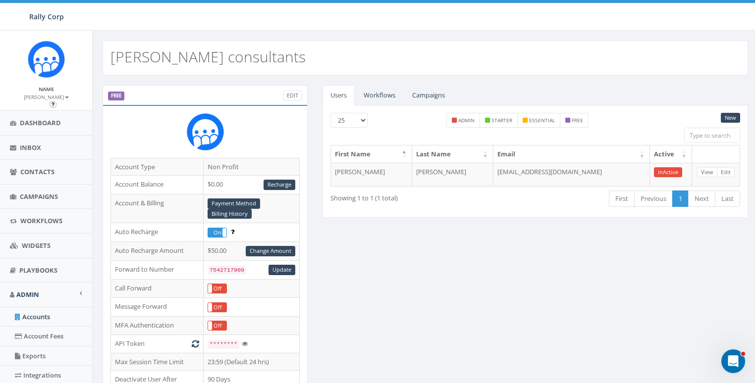
scroll to position [209, 0]
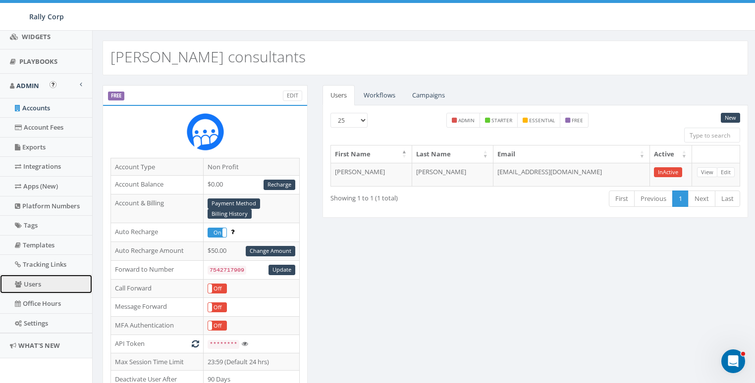
click at [32, 283] on link "Users" at bounding box center [46, 284] width 92 height 19
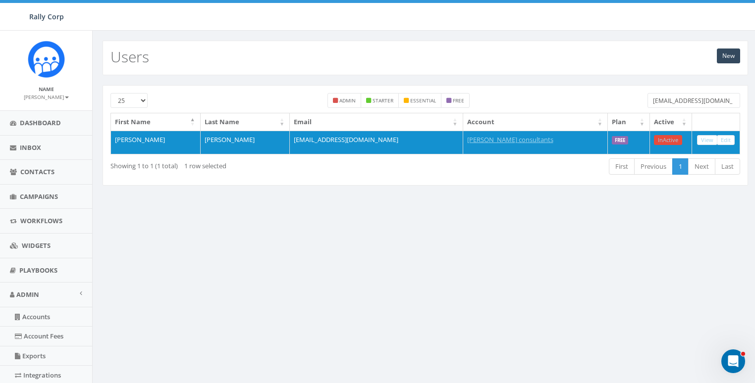
drag, startPoint x: 725, startPoint y: 94, endPoint x: 722, endPoint y: 100, distance: 6.5
click at [725, 94] on input "support@webdevpro.us" at bounding box center [694, 100] width 93 height 15
click at [722, 100] on input "support@webdevpro.us" at bounding box center [694, 100] width 93 height 15
paste input "[EMAIL_ADDRESS][DOMAIN_NAME]"
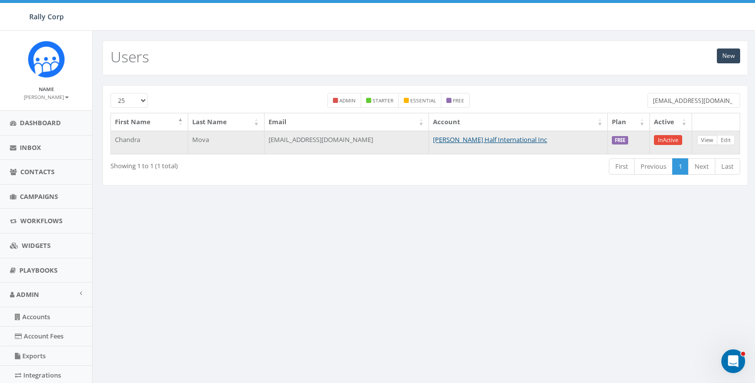
type input "[EMAIL_ADDRESS][DOMAIN_NAME]"
click at [713, 138] on link "View" at bounding box center [707, 140] width 20 height 10
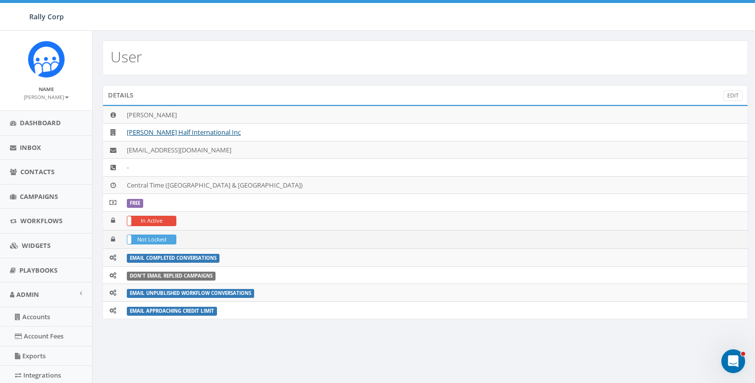
click at [145, 235] on label "Not Locked" at bounding box center [151, 239] width 49 height 9
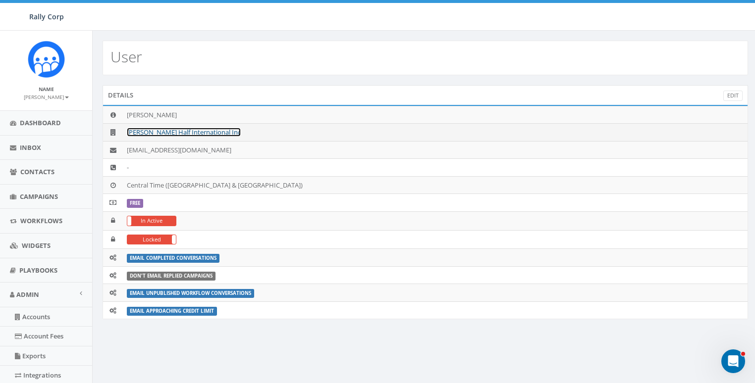
click at [158, 128] on link "[PERSON_NAME] Half International Inc" at bounding box center [184, 132] width 114 height 9
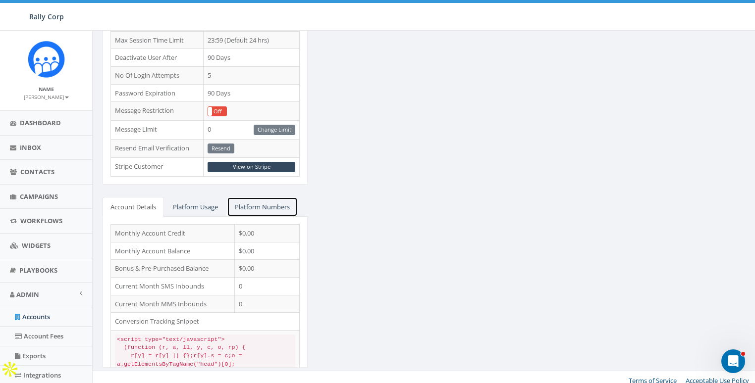
click at [260, 200] on link "Platform Numbers" at bounding box center [262, 207] width 71 height 20
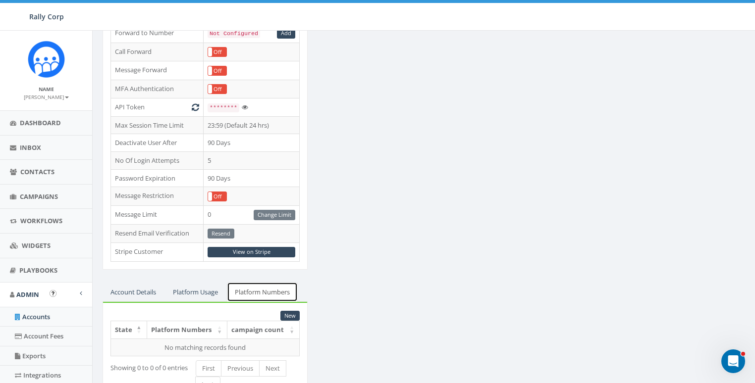
scroll to position [155, 0]
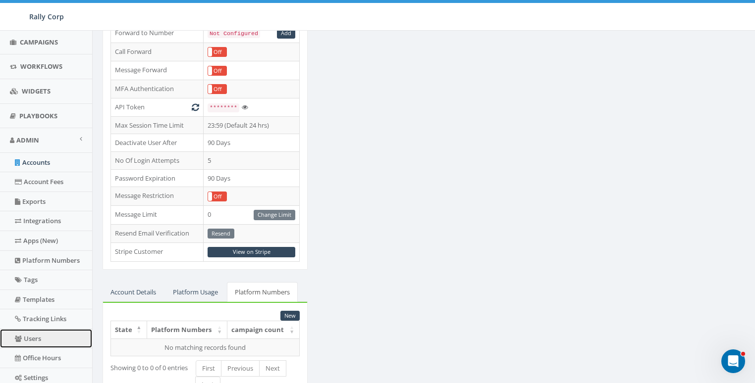
drag, startPoint x: 32, startPoint y: 338, endPoint x: 159, endPoint y: 268, distance: 145.7
click at [33, 338] on link "Users" at bounding box center [46, 338] width 92 height 19
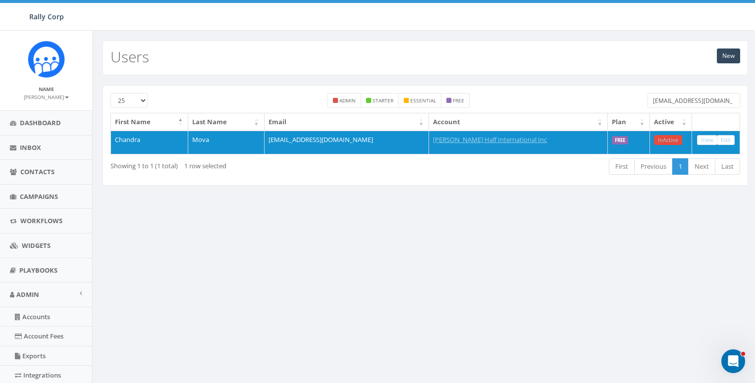
click at [677, 101] on input "tompeekk@hotmail.com" at bounding box center [694, 100] width 93 height 15
paste input "gsam21359@g"
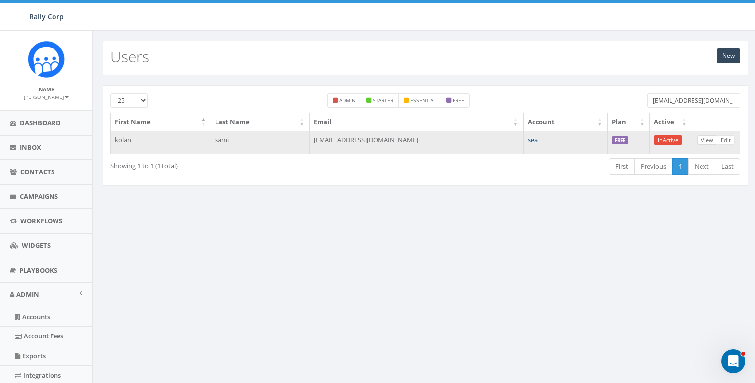
type input "[EMAIL_ADDRESS][DOMAIN_NAME]"
click at [703, 138] on link "View" at bounding box center [707, 140] width 20 height 10
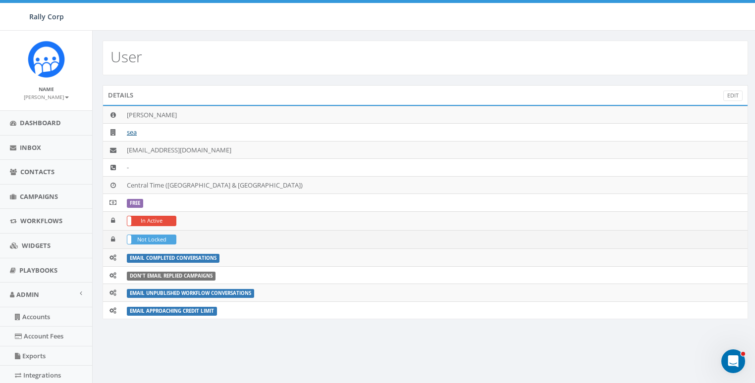
click at [146, 236] on label "Not Locked" at bounding box center [151, 239] width 49 height 9
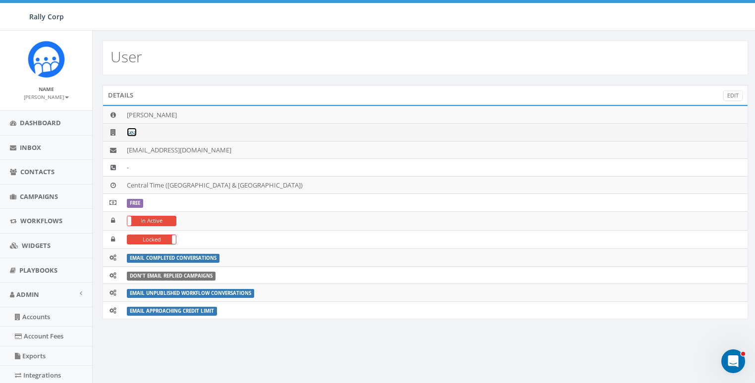
click at [134, 133] on link "sea" at bounding box center [132, 132] width 10 height 9
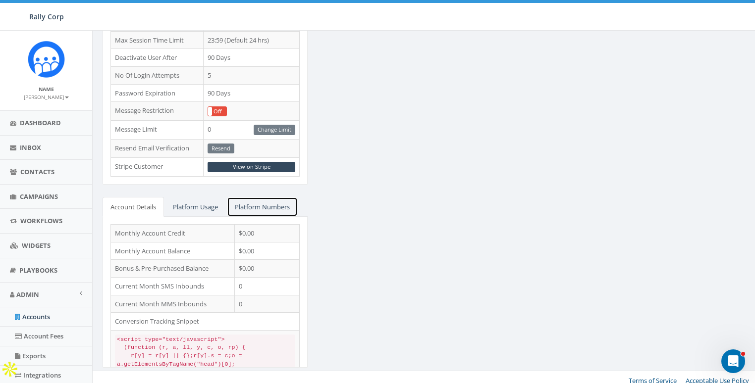
click at [246, 197] on link "Platform Numbers" at bounding box center [262, 207] width 71 height 20
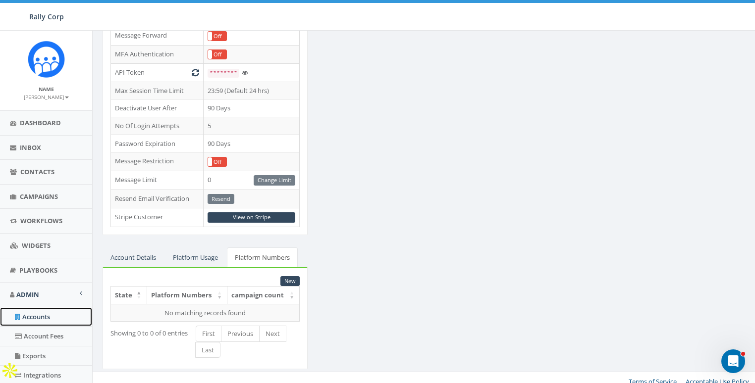
click at [32, 316] on link "Accounts" at bounding box center [46, 317] width 92 height 19
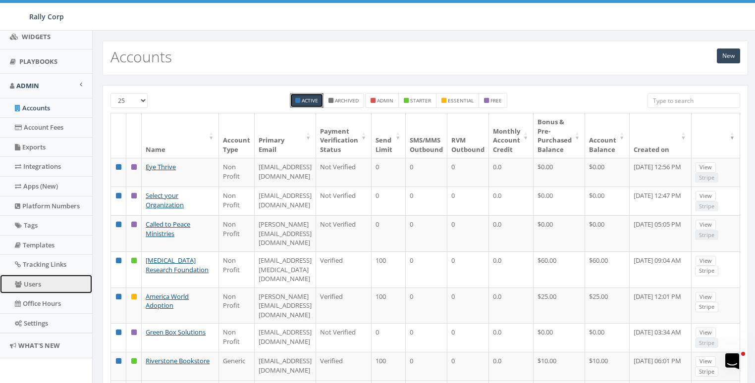
click at [34, 283] on link "Users" at bounding box center [46, 284] width 92 height 19
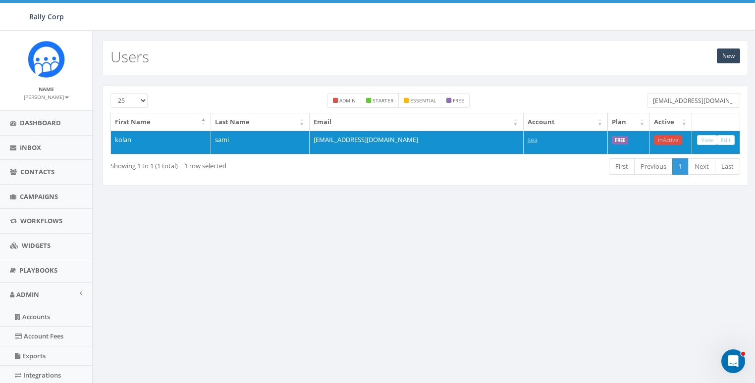
click at [712, 105] on input "gsam21359@gmail.com" at bounding box center [694, 100] width 93 height 15
paste input "mvseveren"
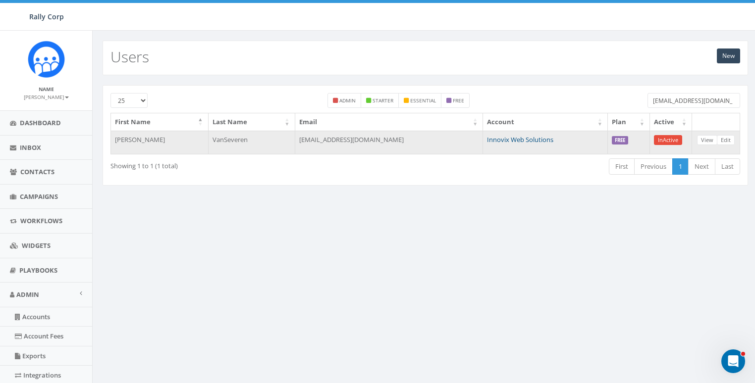
type input "[EMAIL_ADDRESS][DOMAIN_NAME]"
click at [507, 142] on link "Innovix Web Solutions" at bounding box center [520, 139] width 66 height 9
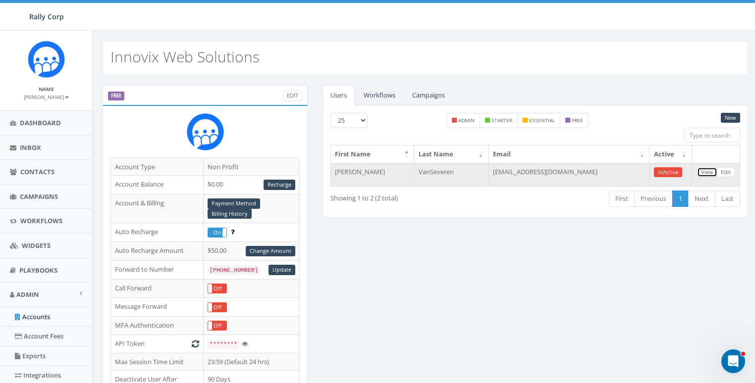
click at [699, 169] on link "View" at bounding box center [707, 172] width 20 height 10
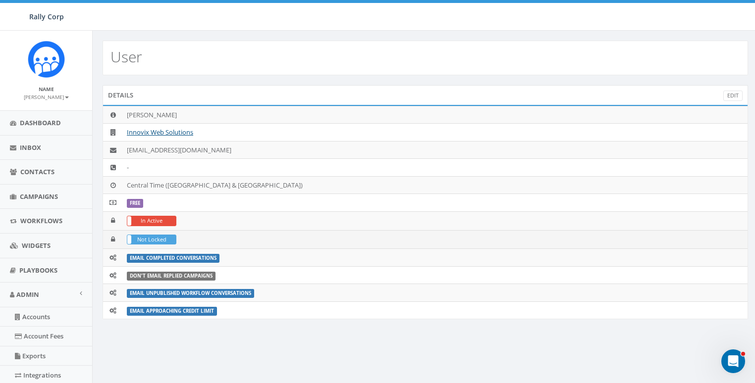
click at [148, 240] on label "Not Locked" at bounding box center [151, 239] width 49 height 9
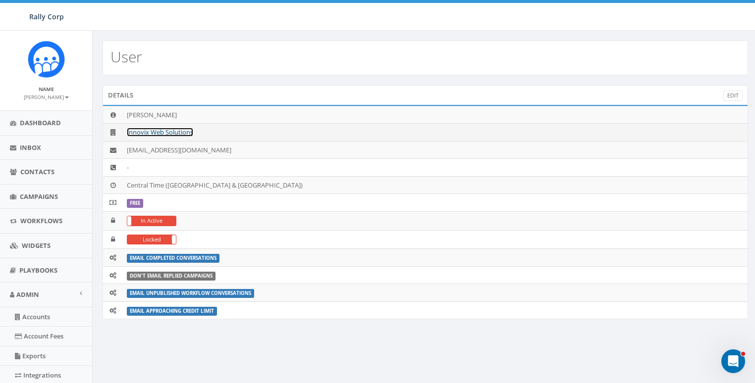
click at [163, 131] on link "Innovix Web Solutions" at bounding box center [160, 132] width 66 height 9
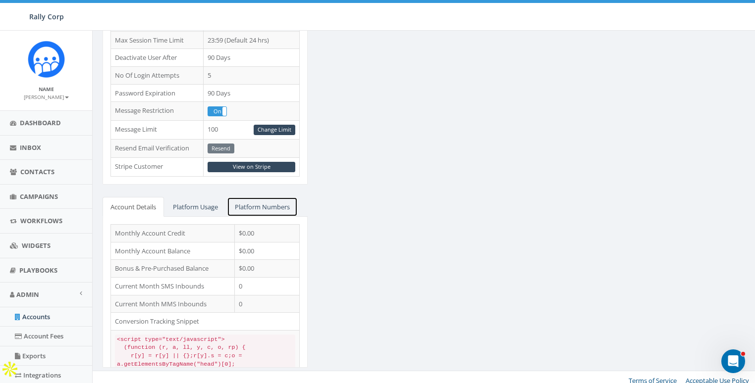
click at [253, 199] on link "Platform Numbers" at bounding box center [262, 207] width 71 height 20
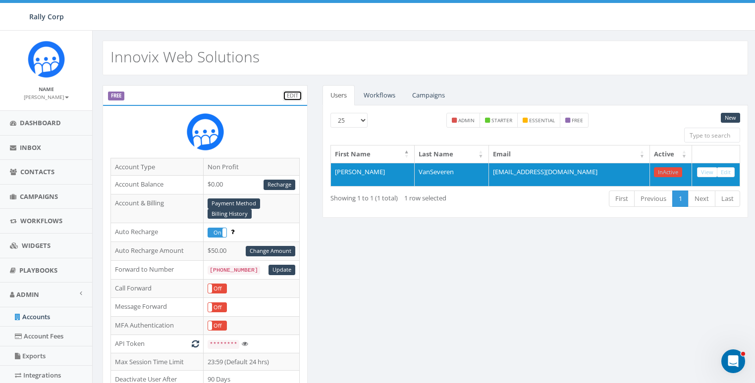
click at [299, 93] on link "Edit" at bounding box center [292, 96] width 19 height 10
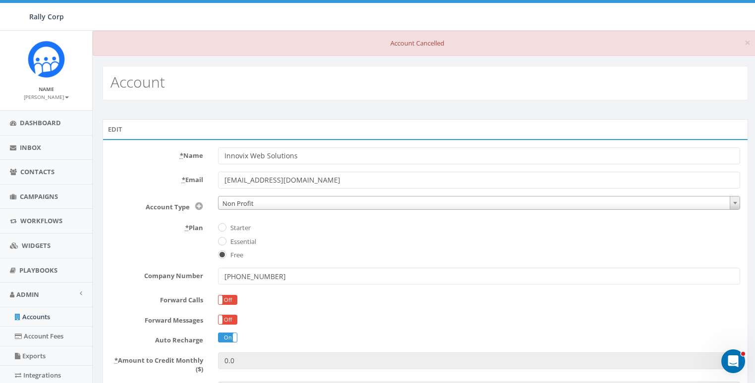
scroll to position [235, 0]
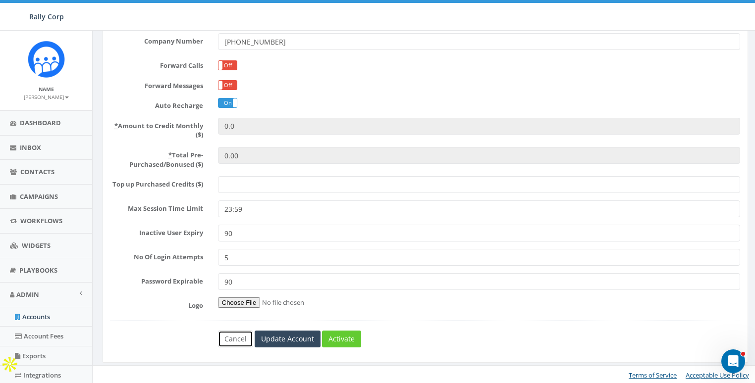
click at [236, 335] on link "Cancel" at bounding box center [235, 339] width 35 height 17
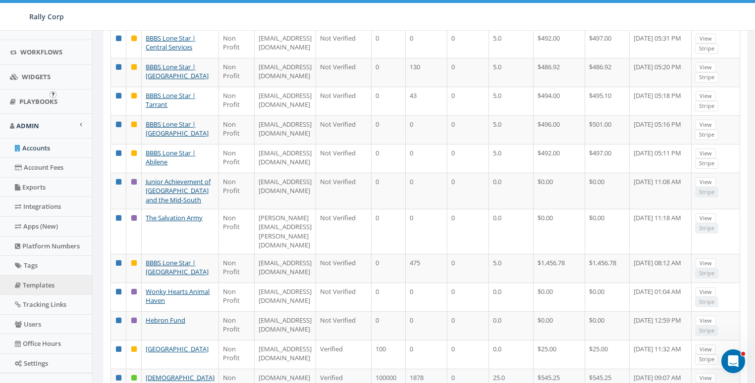
scroll to position [207, 0]
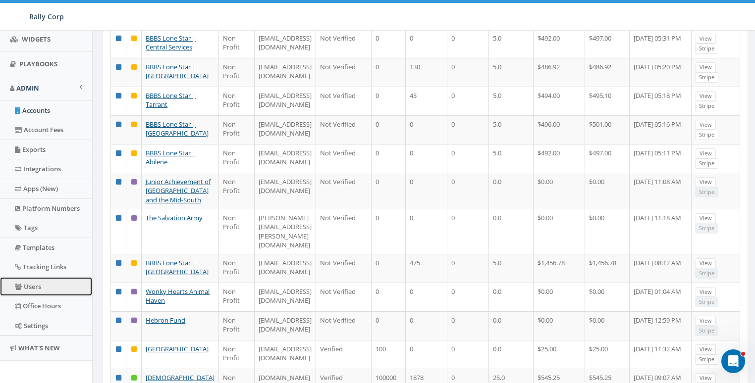
click at [32, 287] on link "Users" at bounding box center [46, 286] width 92 height 19
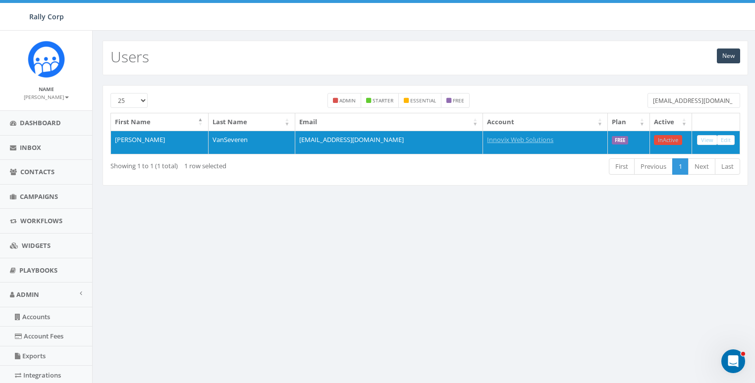
click at [703, 104] on input "[EMAIL_ADDRESS][DOMAIN_NAME]" at bounding box center [694, 100] width 93 height 15
click at [596, 102] on div "admin starter essential free" at bounding box center [399, 103] width 484 height 20
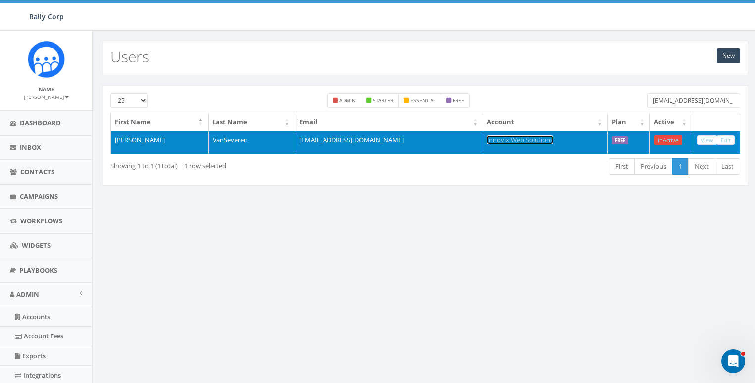
click at [513, 141] on link "Innovix Web Solutions" at bounding box center [520, 139] width 66 height 9
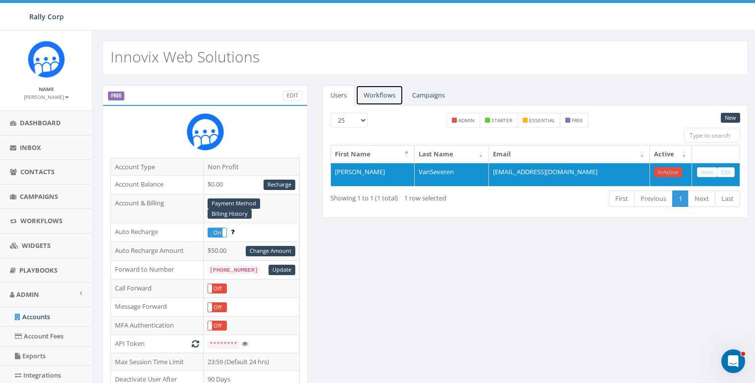
click at [387, 96] on link "Workflows" at bounding box center [380, 95] width 48 height 20
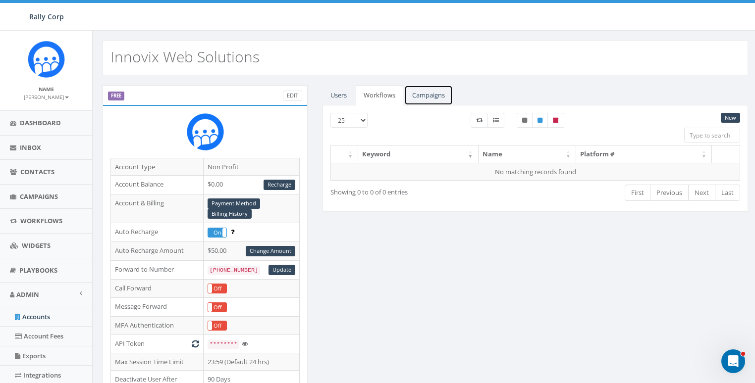
click at [443, 96] on link "Campaigns" at bounding box center [428, 95] width 49 height 20
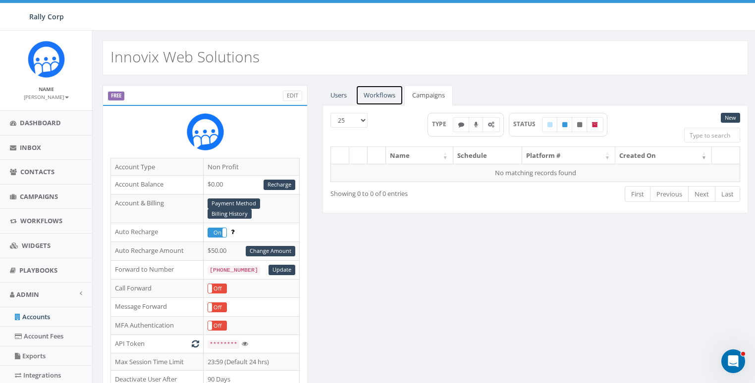
click at [396, 97] on link "Workflows" at bounding box center [380, 95] width 48 height 20
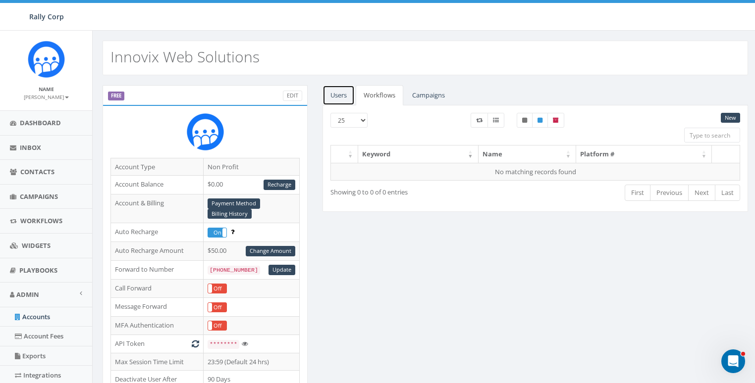
click at [352, 99] on link "Users" at bounding box center [339, 95] width 32 height 20
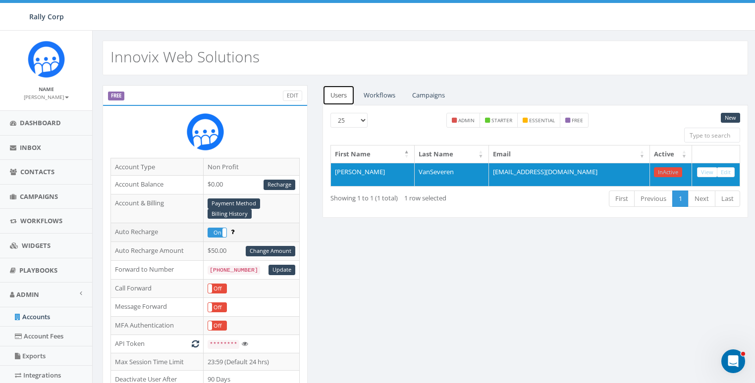
scroll to position [271, 0]
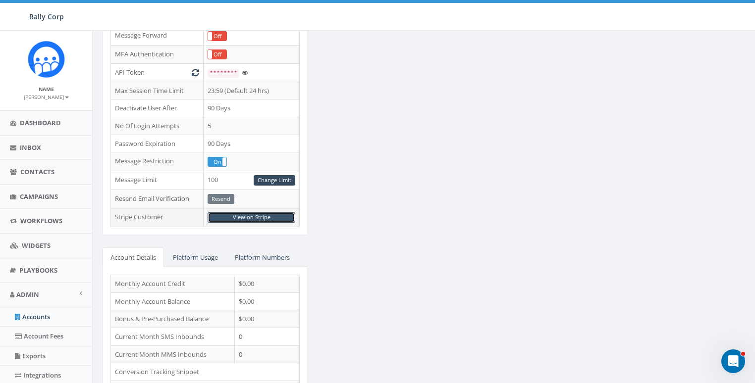
click at [263, 213] on link "View on Stripe" at bounding box center [252, 218] width 88 height 10
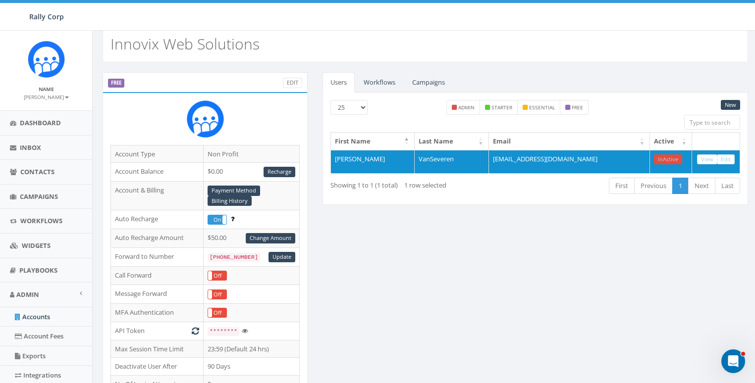
scroll to position [0, 0]
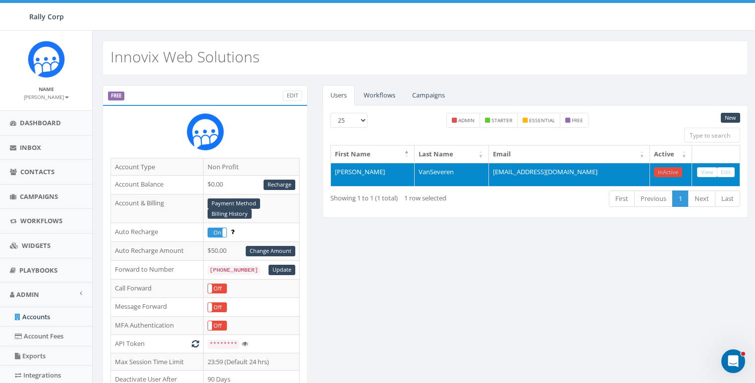
click at [534, 169] on td "[EMAIL_ADDRESS][DOMAIN_NAME]" at bounding box center [569, 175] width 161 height 24
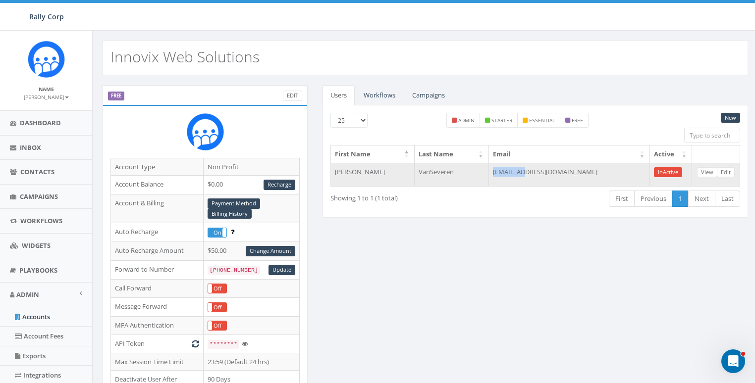
click at [534, 169] on td "[EMAIL_ADDRESS][DOMAIN_NAME]" at bounding box center [569, 175] width 161 height 24
copy table "First Name Last Name Email Active [PERSON_NAME]"
